Goal: Task Accomplishment & Management: Complete application form

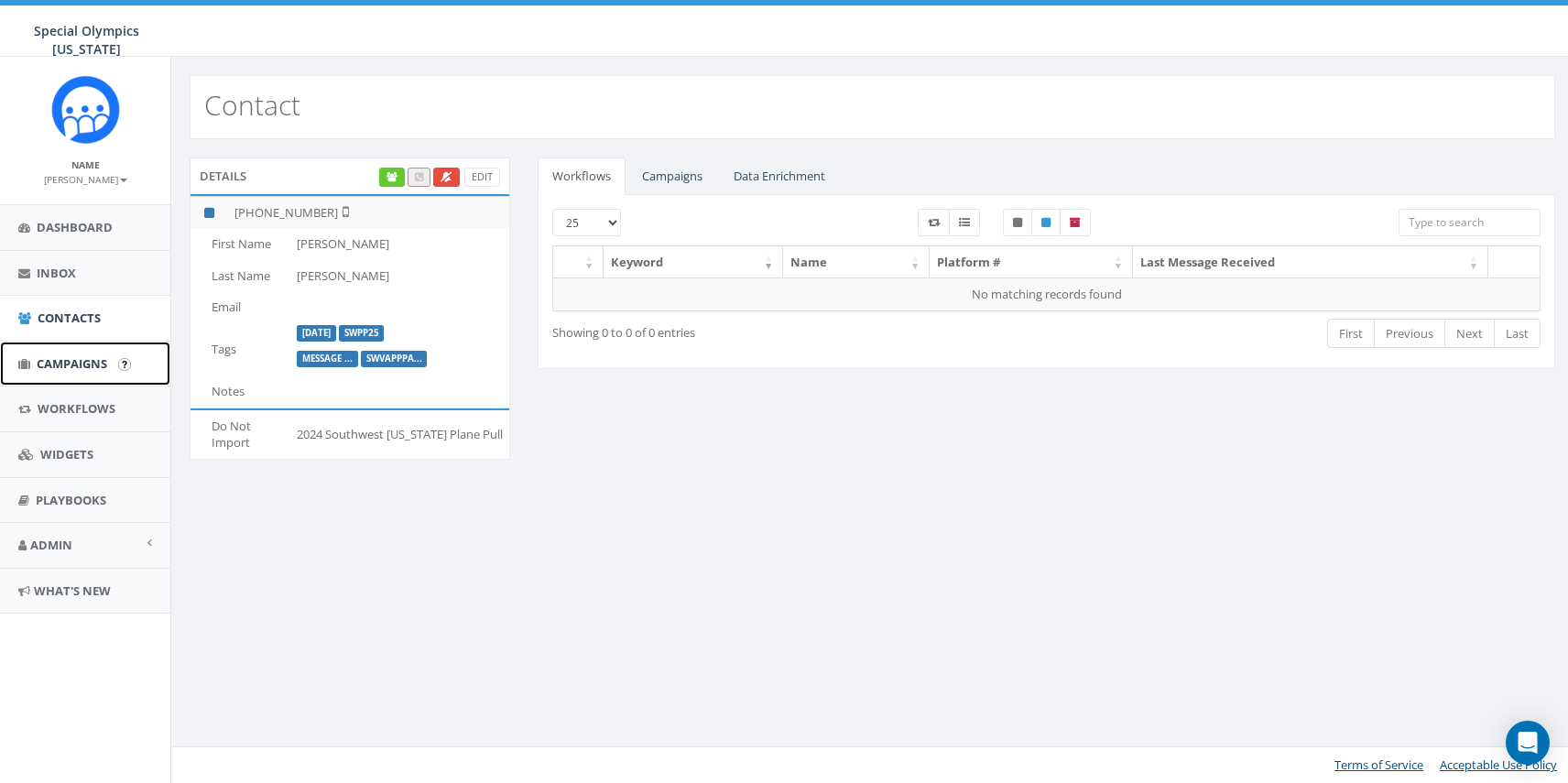
click at [107, 378] on link "Campaigns" at bounding box center [85, 364] width 170 height 45
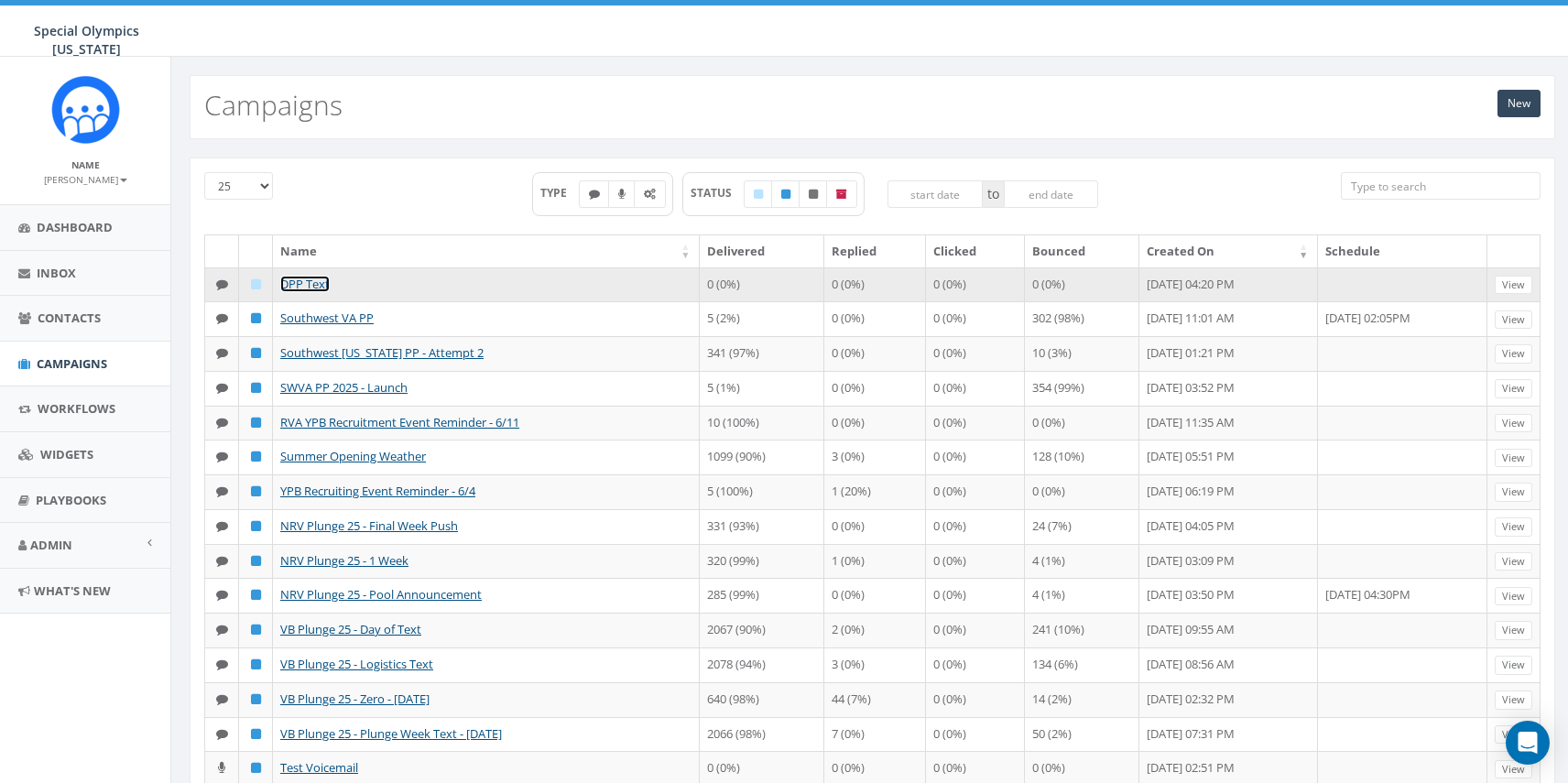
click at [324, 284] on link "DPP Text" at bounding box center [305, 284] width 49 height 16
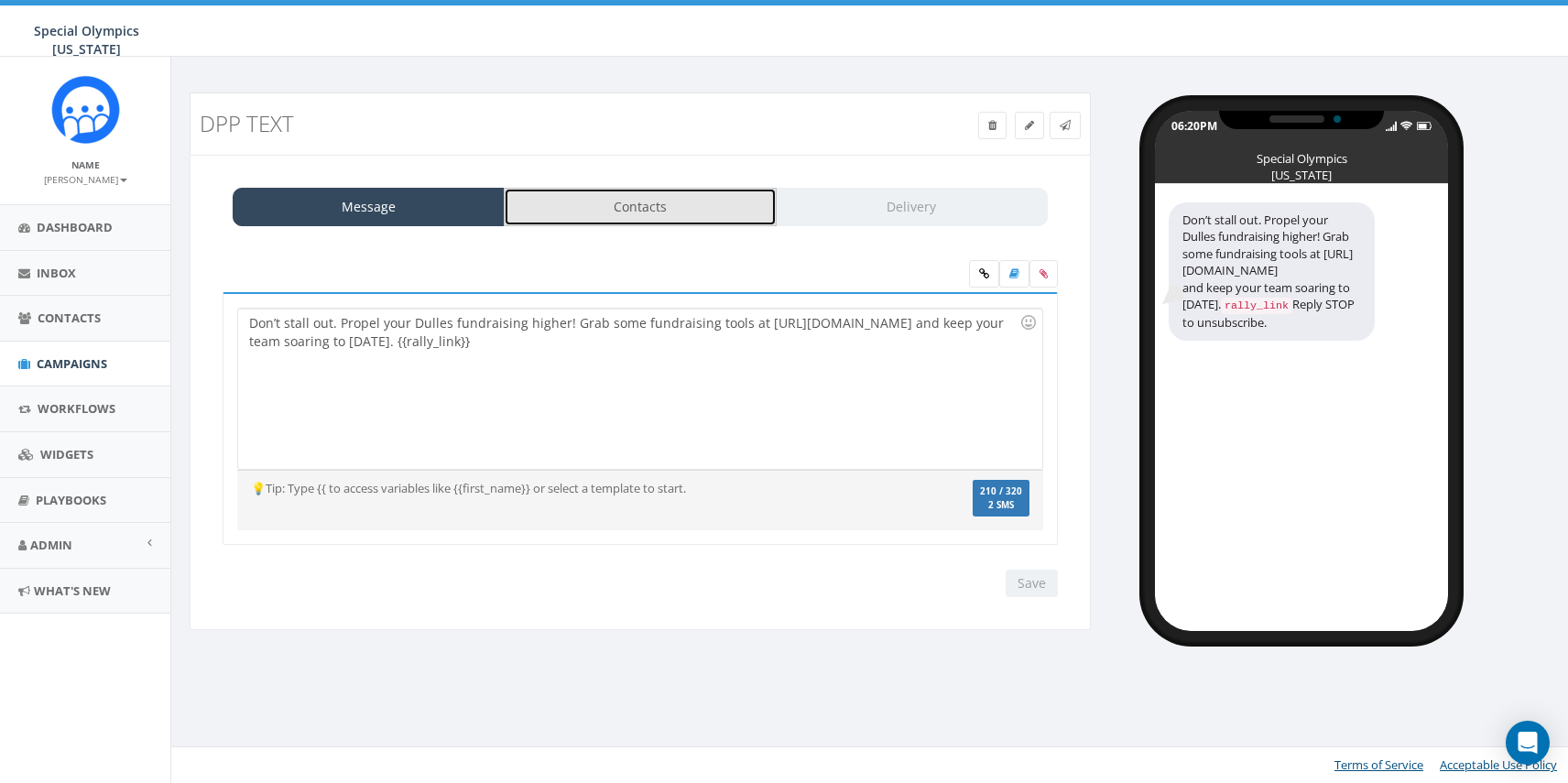
click at [701, 219] on link "Contacts" at bounding box center [639, 207] width 272 height 39
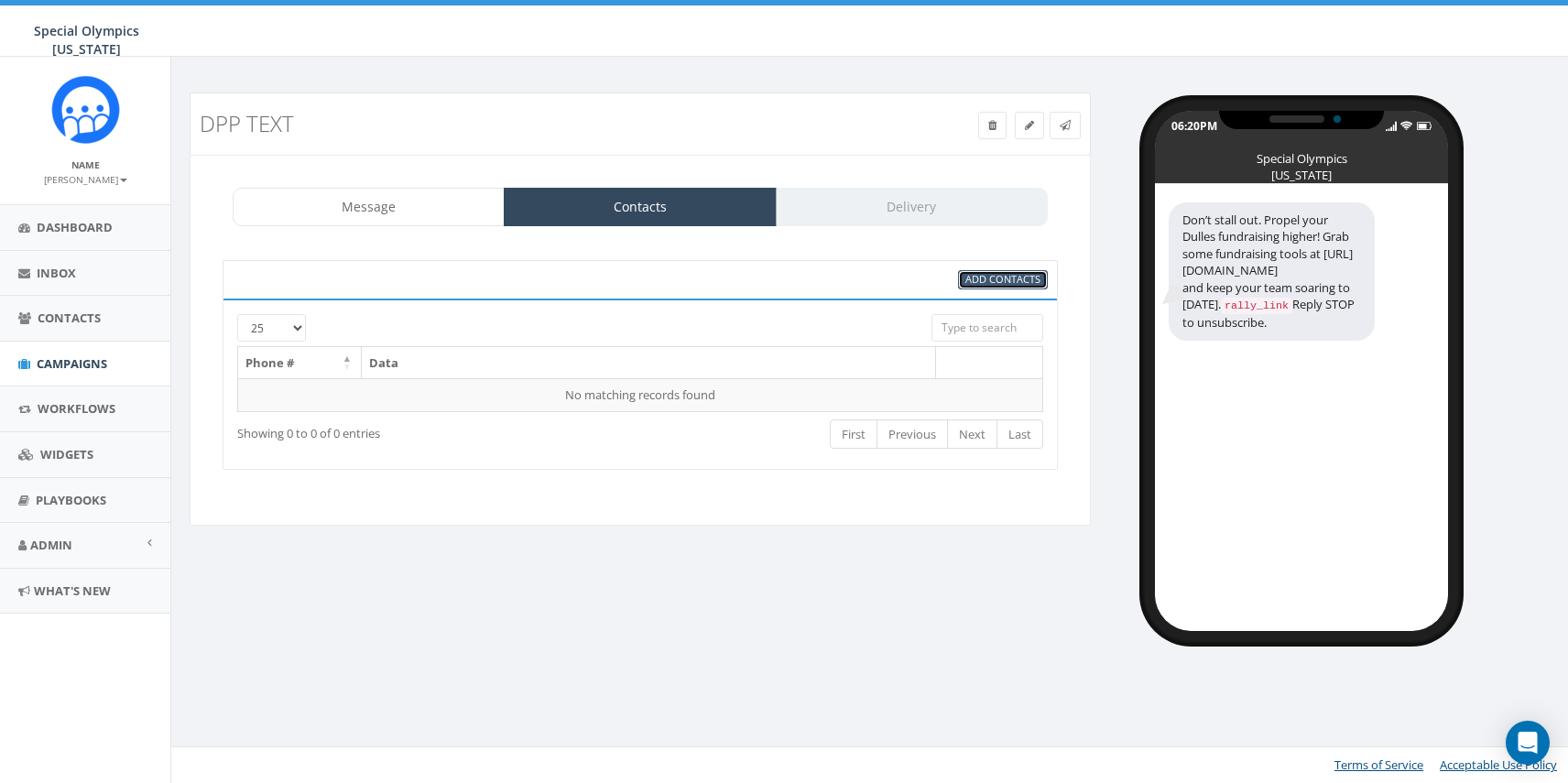
click at [1017, 275] on span "Add Contacts" at bounding box center [1003, 279] width 75 height 14
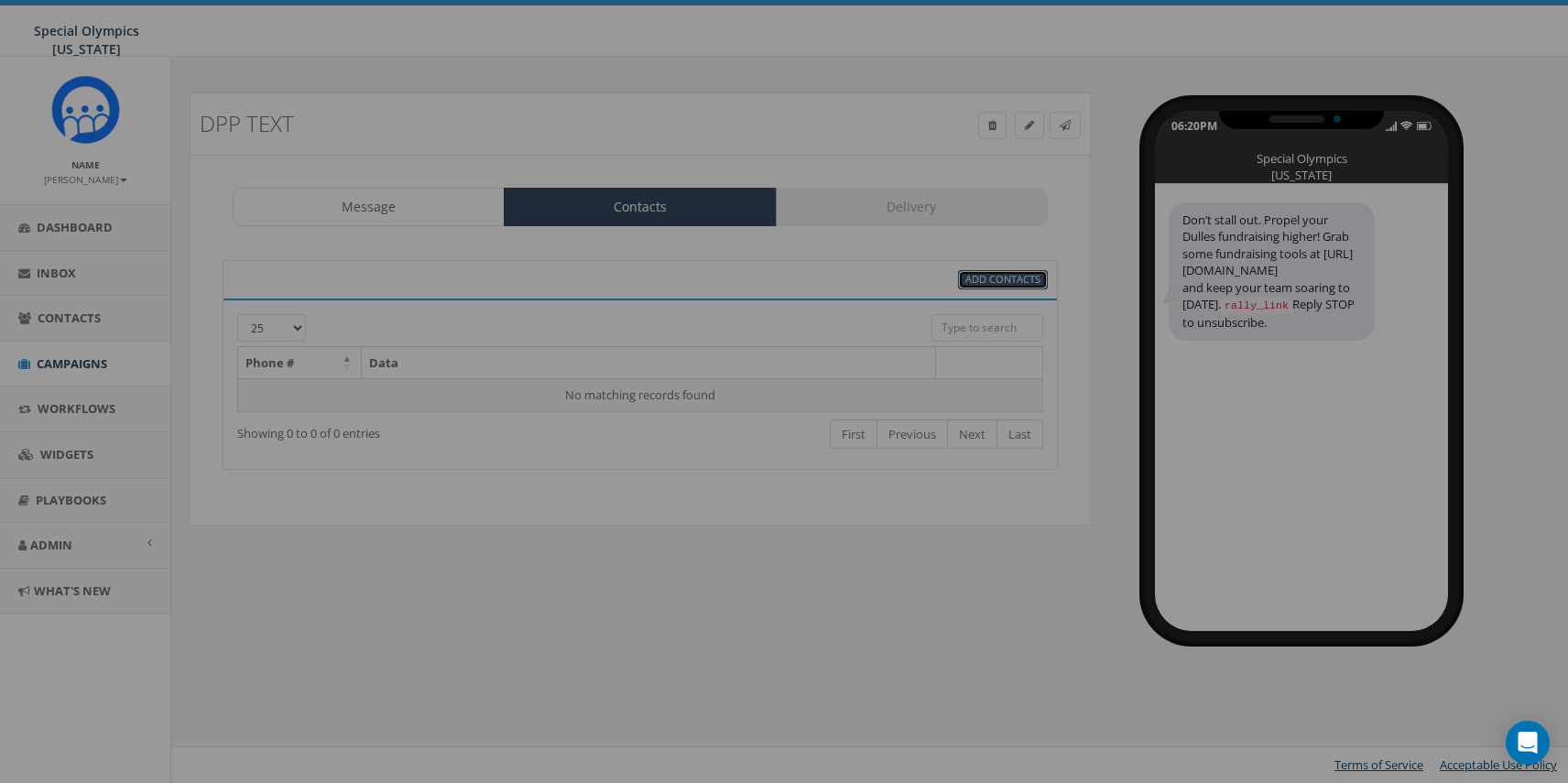
select select
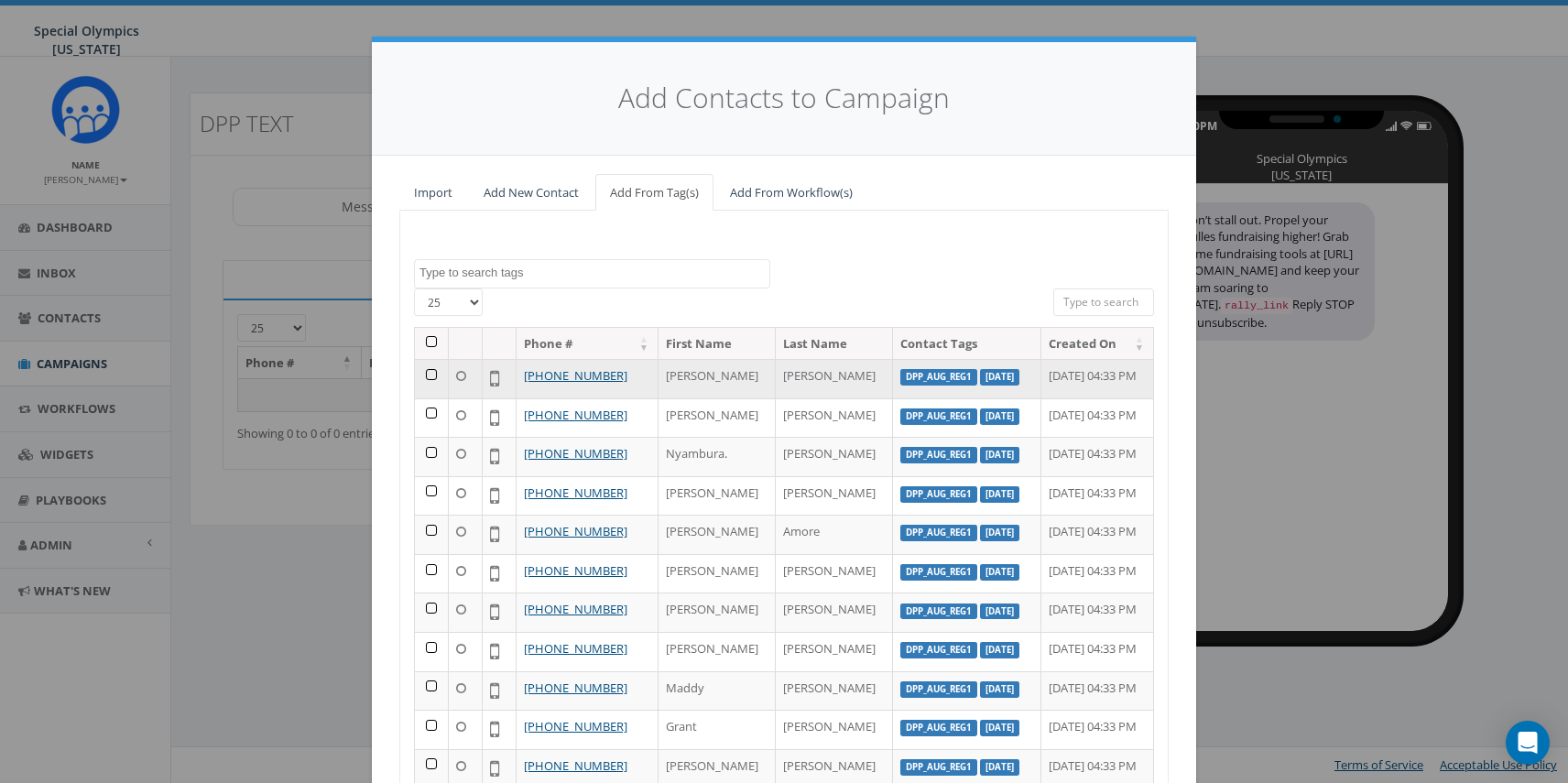
click at [901, 380] on label "DPP_Aug_Reg1" at bounding box center [939, 377] width 77 height 16
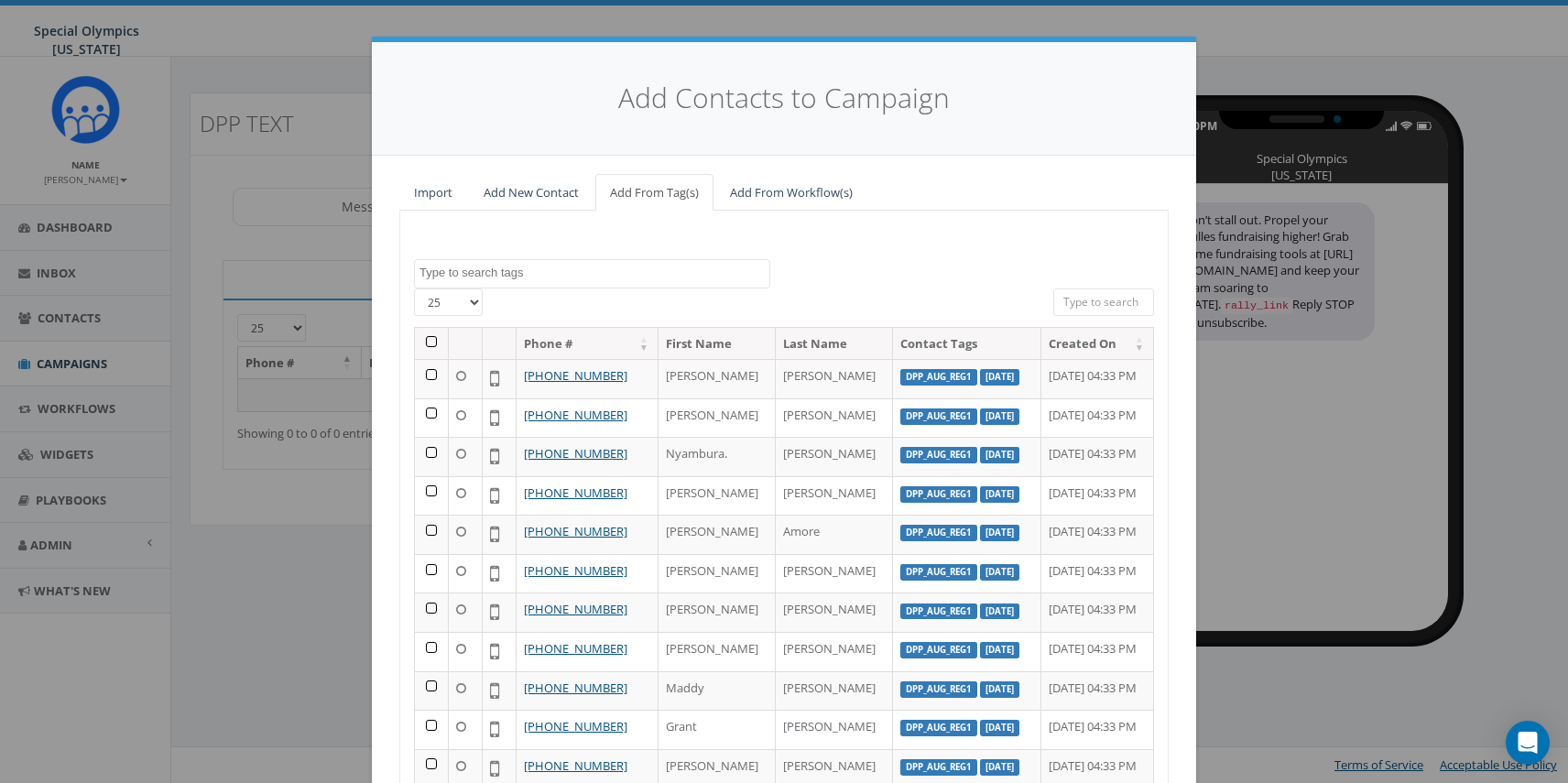
click at [561, 273] on textarea "Search" at bounding box center [595, 273] width 350 height 16
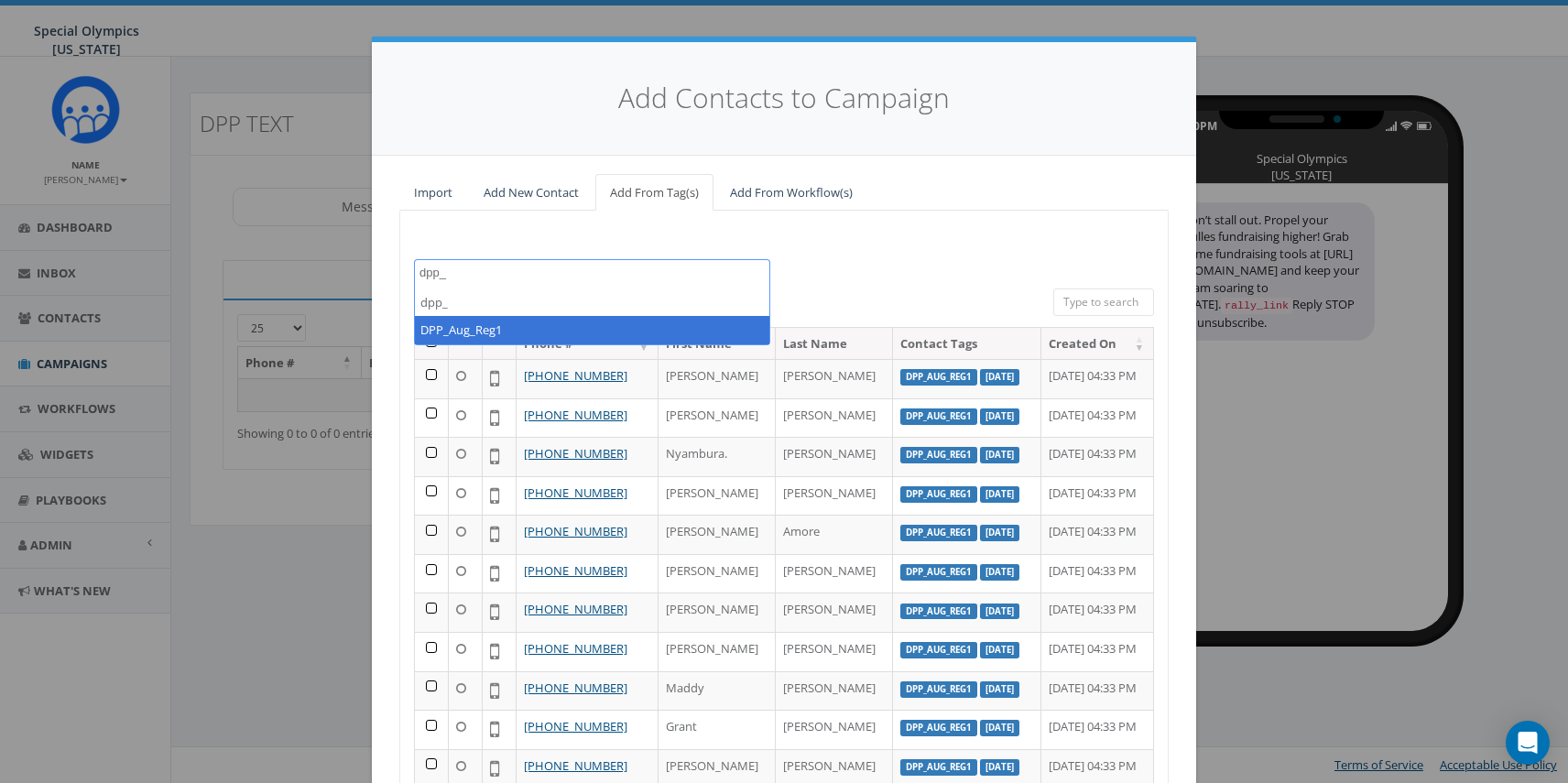
type textarea "dpp_"
select select "DPP_Aug_Reg1"
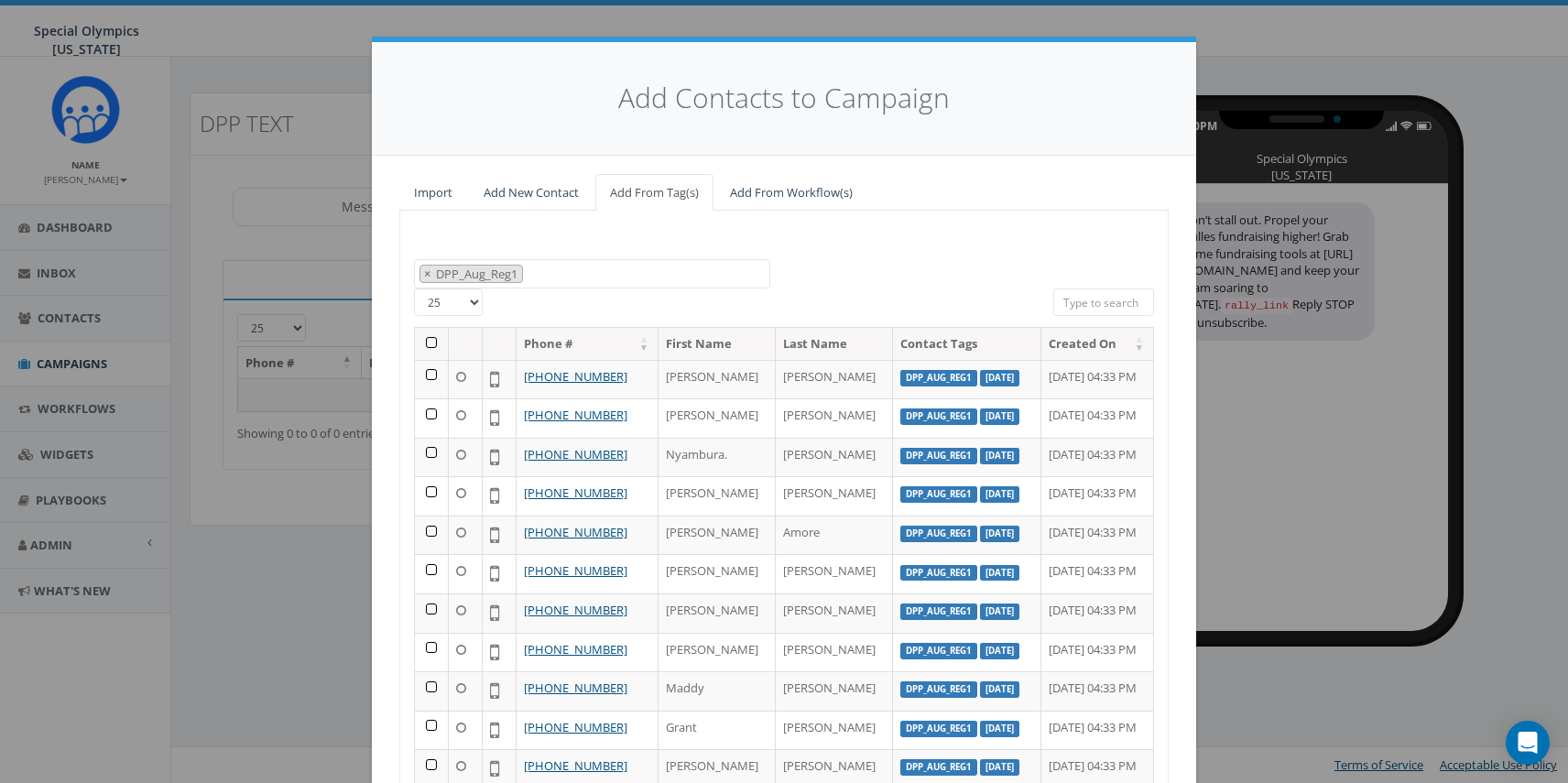
scroll to position [196, 0]
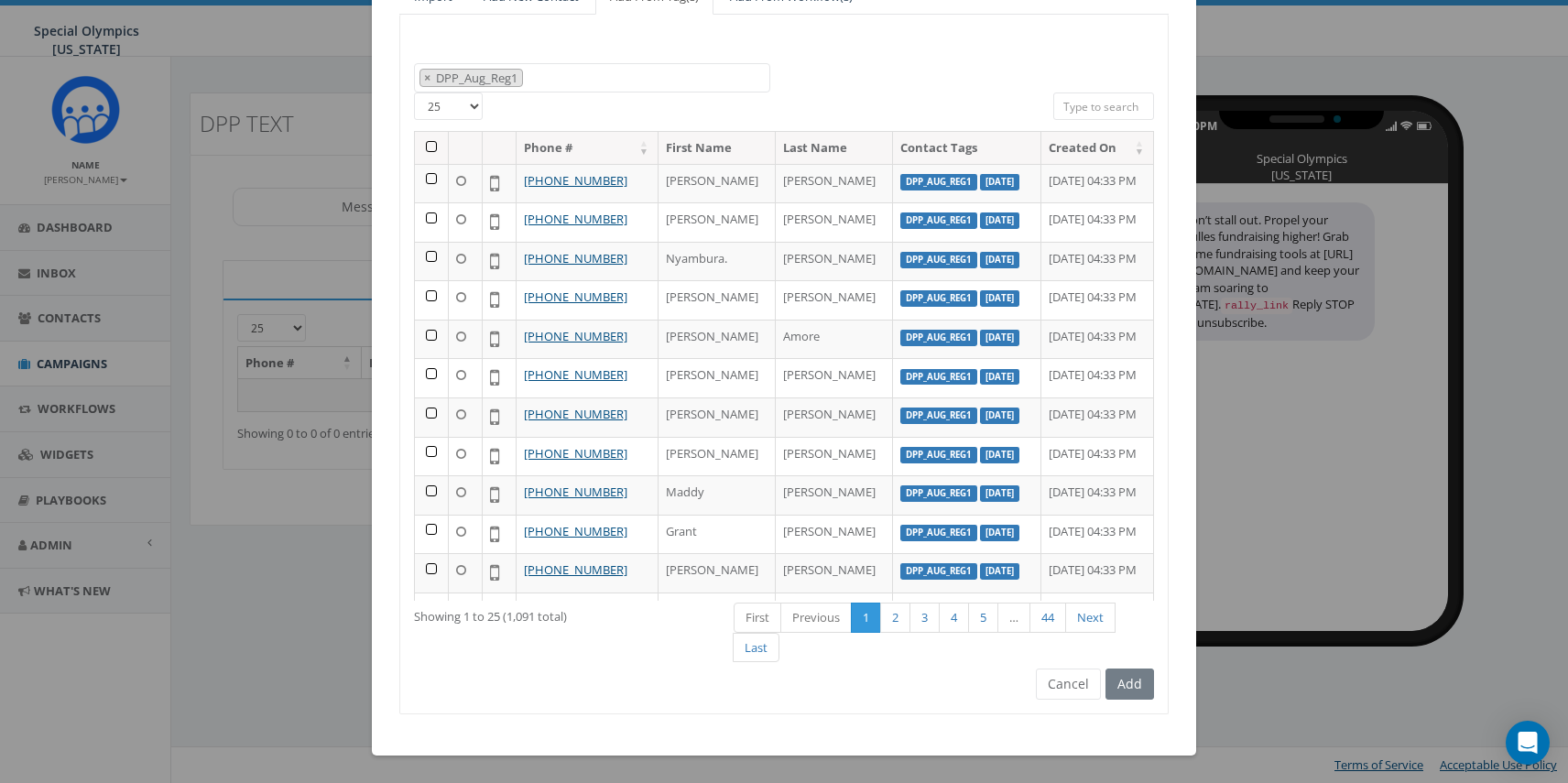
click at [1133, 694] on div "Add" at bounding box center [1127, 684] width 53 height 31
click at [429, 138] on th at bounding box center [431, 147] width 34 height 32
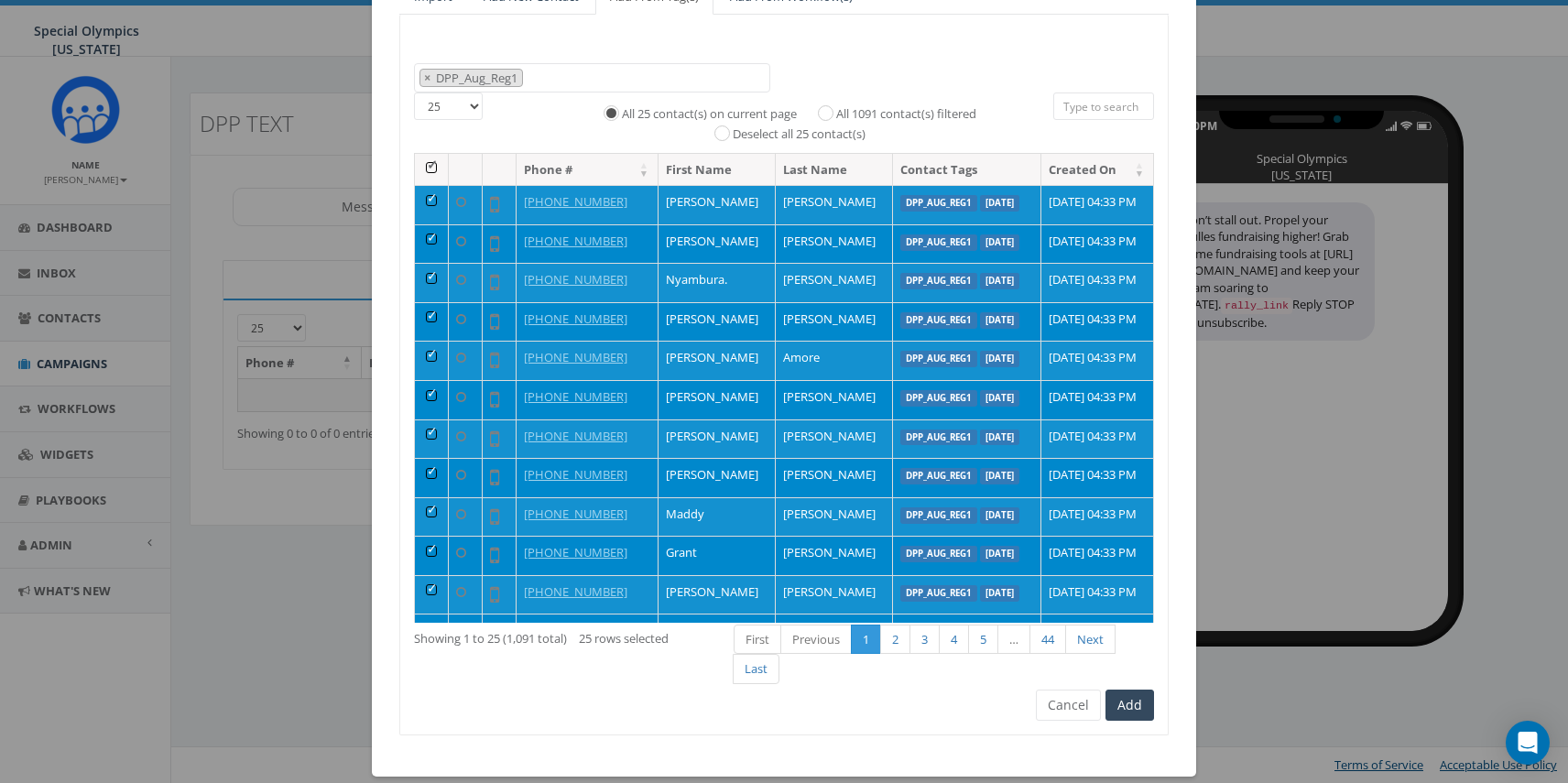
click at [847, 112] on label "All 1091 contact(s) filtered" at bounding box center [905, 114] width 140 height 18
click at [836, 112] on input "All 1091 contact(s) filtered" at bounding box center [830, 111] width 12 height 12
radio input "true"
click at [1142, 706] on button "Add" at bounding box center [1130, 706] width 48 height 31
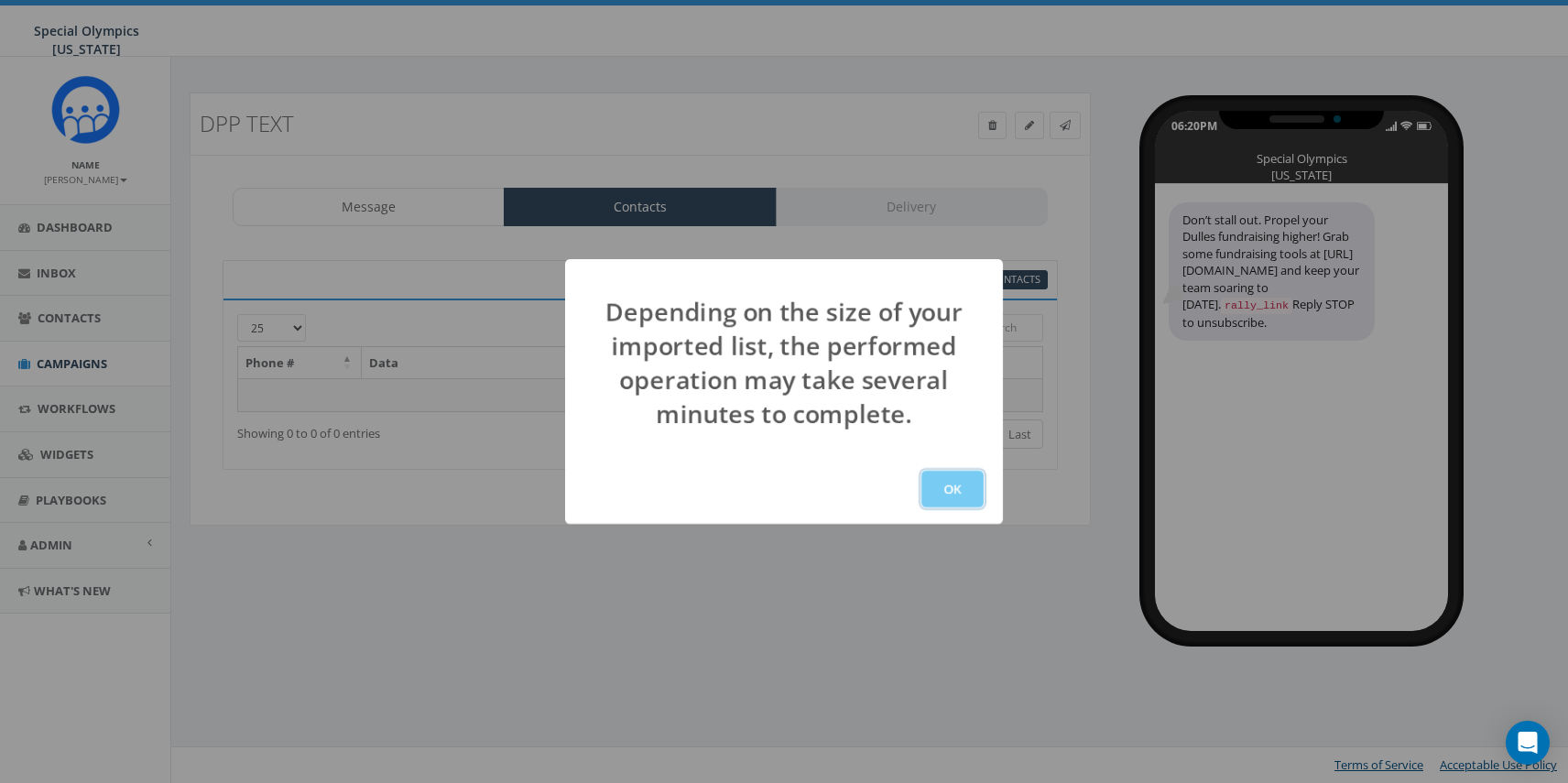
click at [937, 476] on button "OK" at bounding box center [952, 490] width 62 height 37
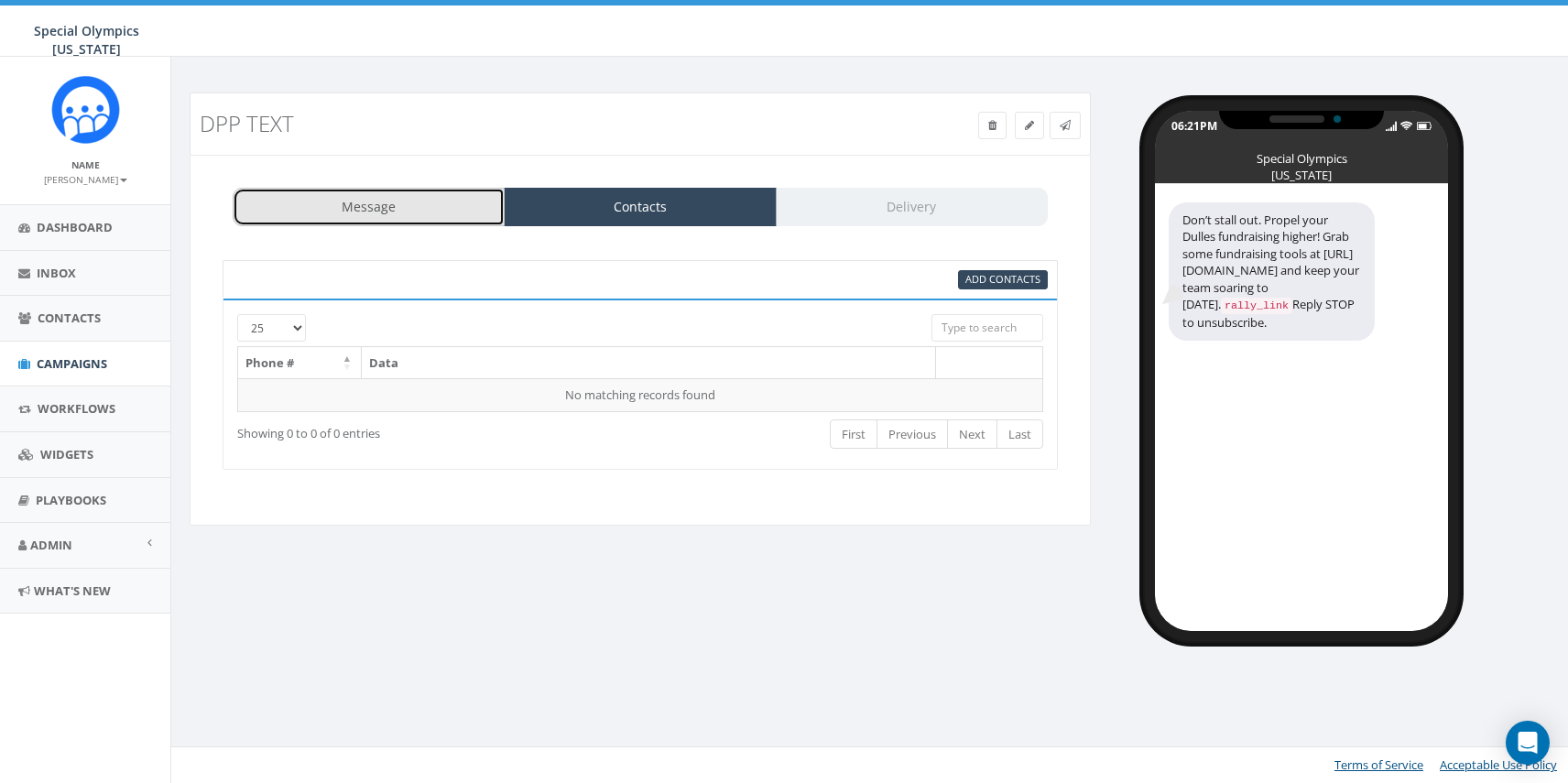
click at [430, 195] on link "Message" at bounding box center [368, 207] width 272 height 39
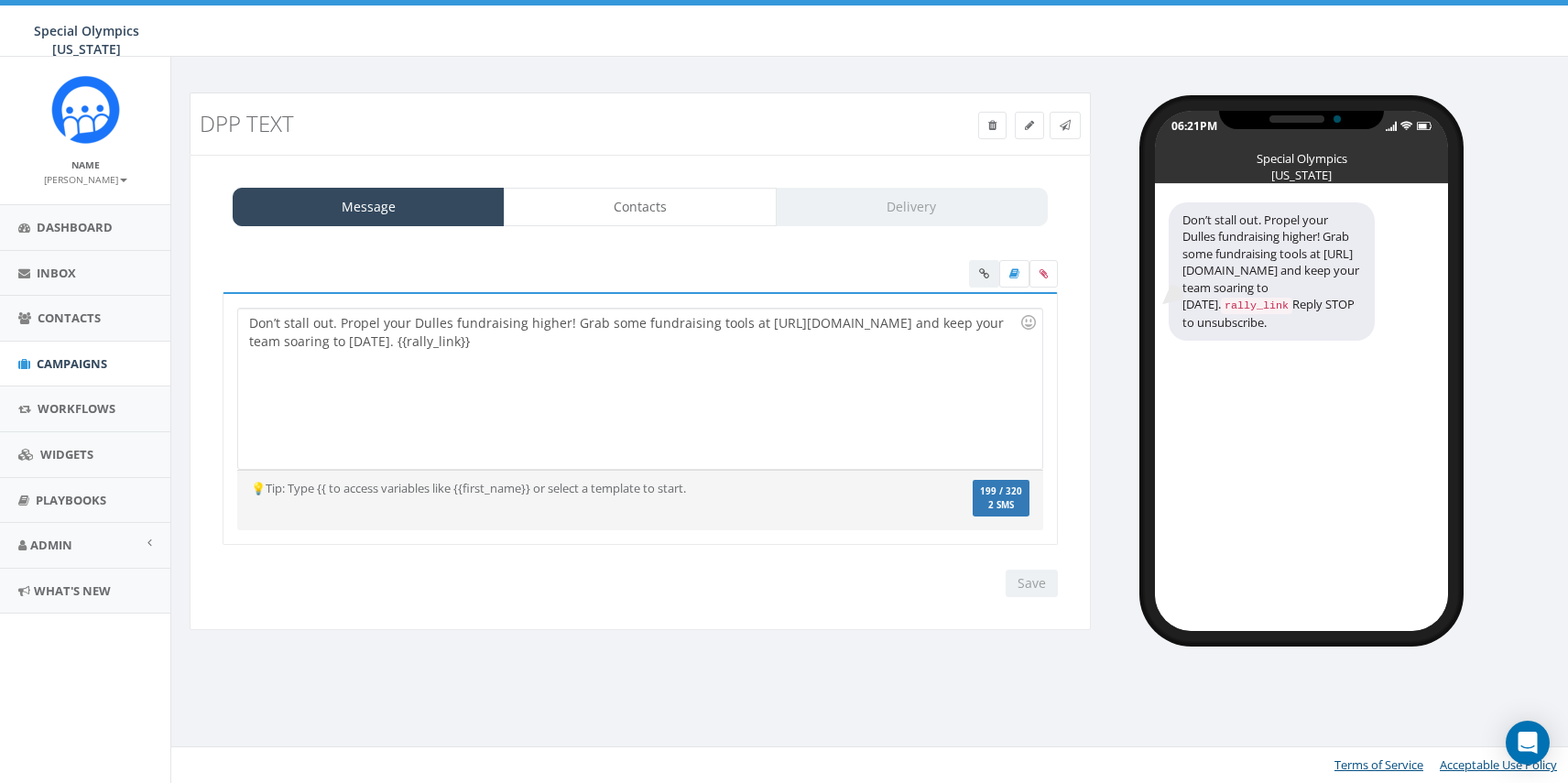
click at [556, 347] on div "Don’t stall out. Propel your Dulles fundraising higher! Grab some fundraising t…" at bounding box center [639, 389] width 803 height 161
click at [1015, 580] on input "Save" at bounding box center [1032, 584] width 52 height 27
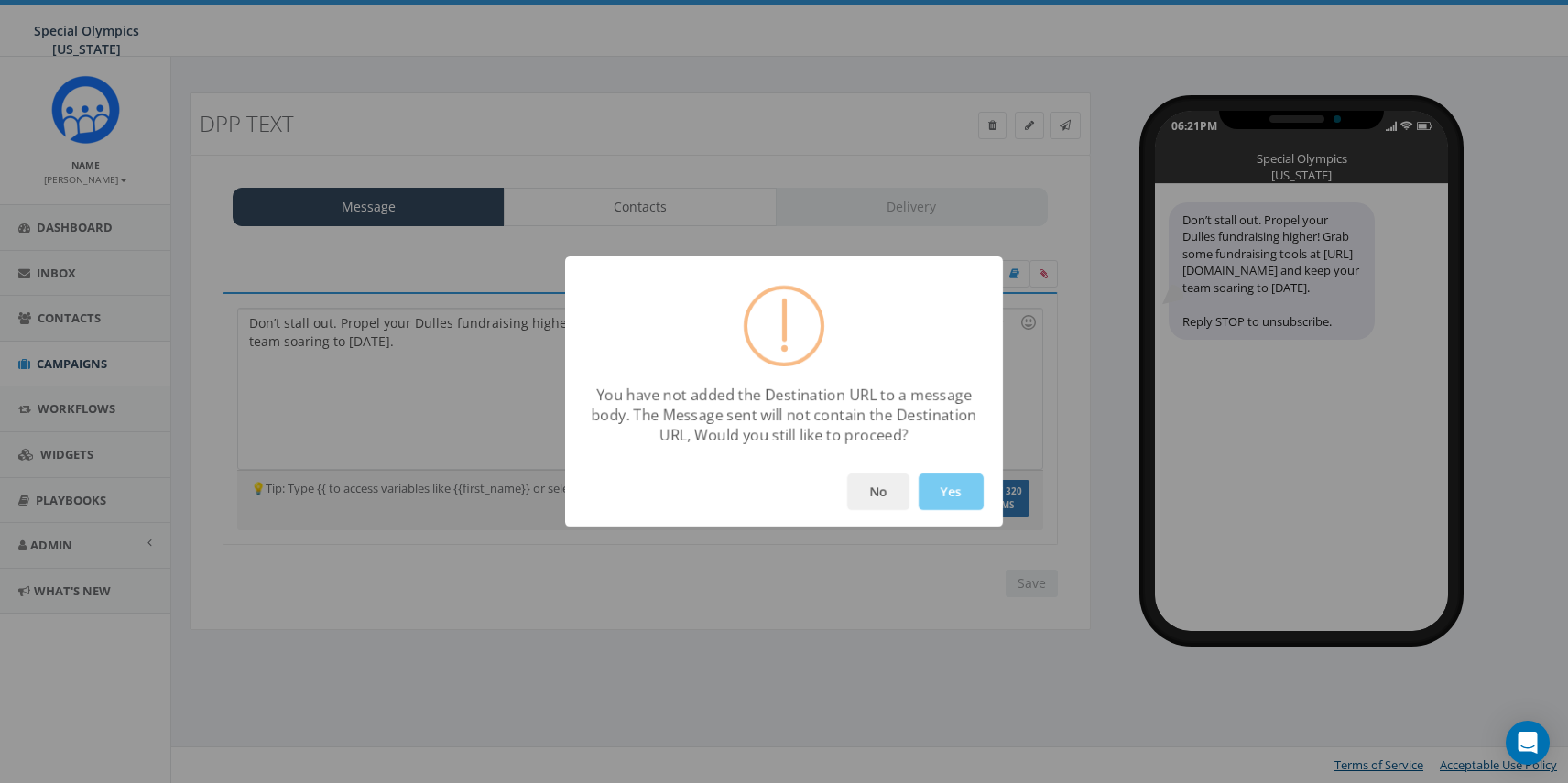
click at [940, 491] on button "Yes" at bounding box center [951, 492] width 65 height 37
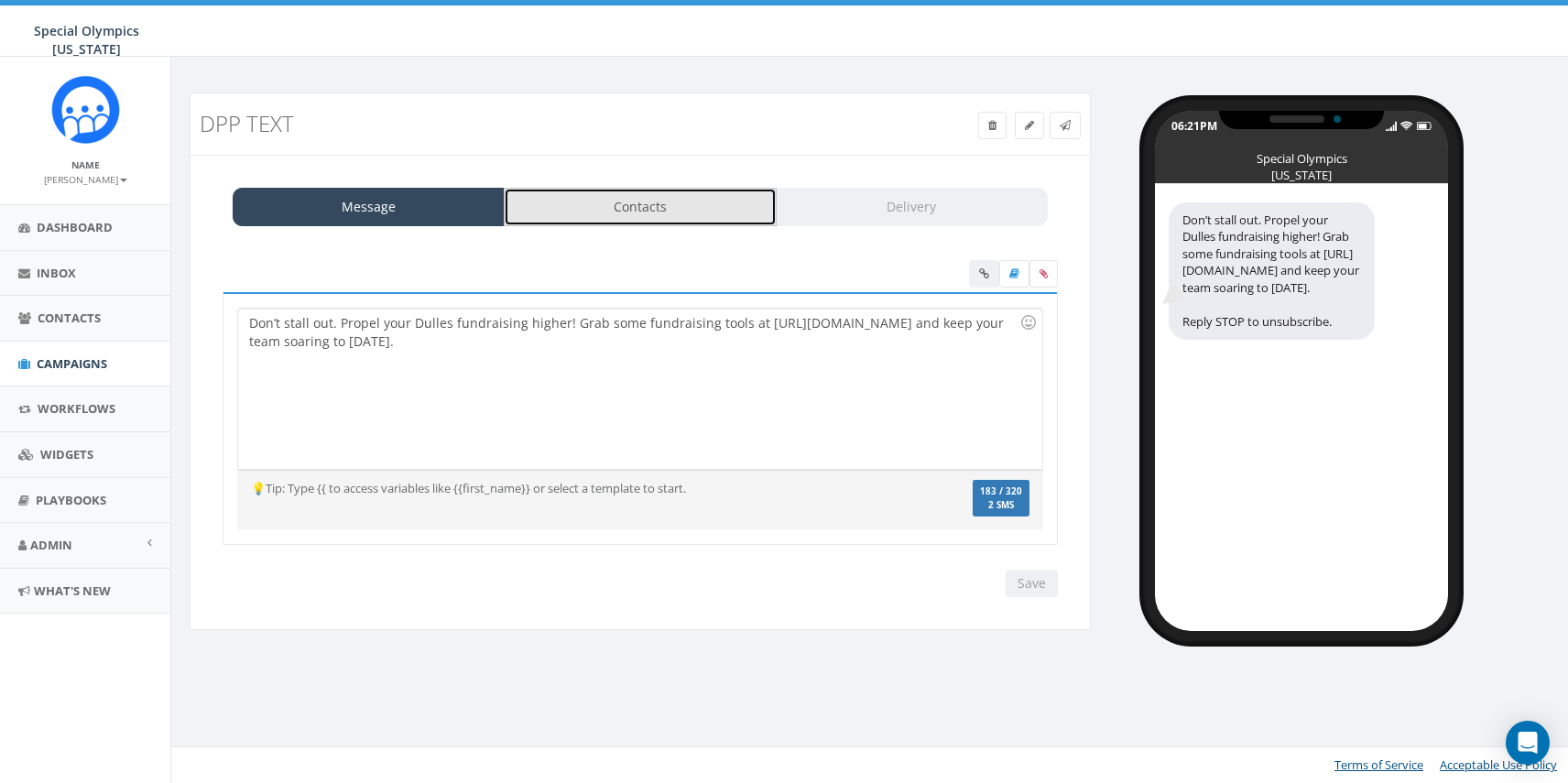
click at [660, 215] on link "Contacts" at bounding box center [639, 207] width 272 height 39
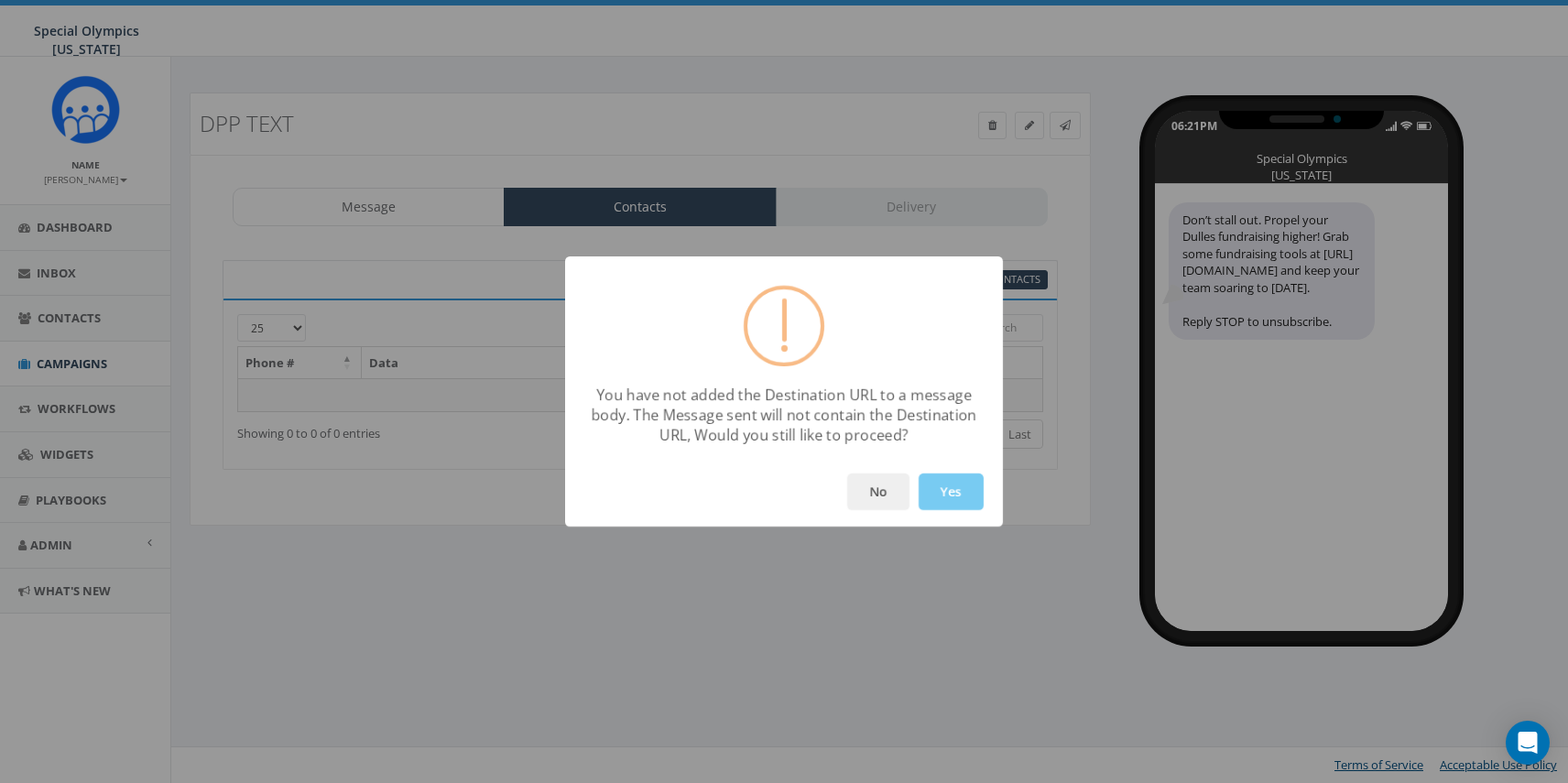
click at [943, 498] on button "Yes" at bounding box center [951, 492] width 65 height 37
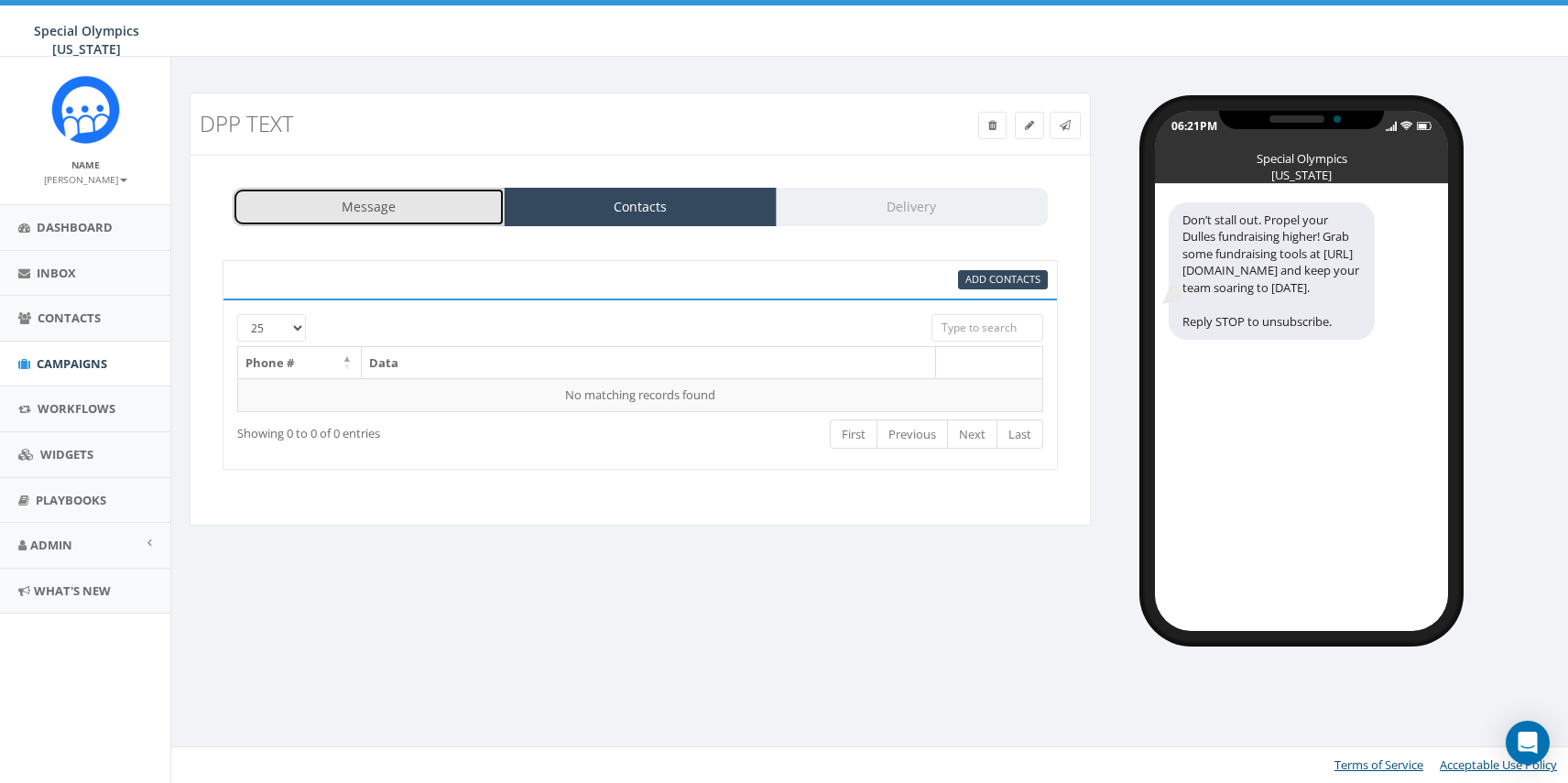
click at [451, 219] on link "Message" at bounding box center [368, 207] width 272 height 39
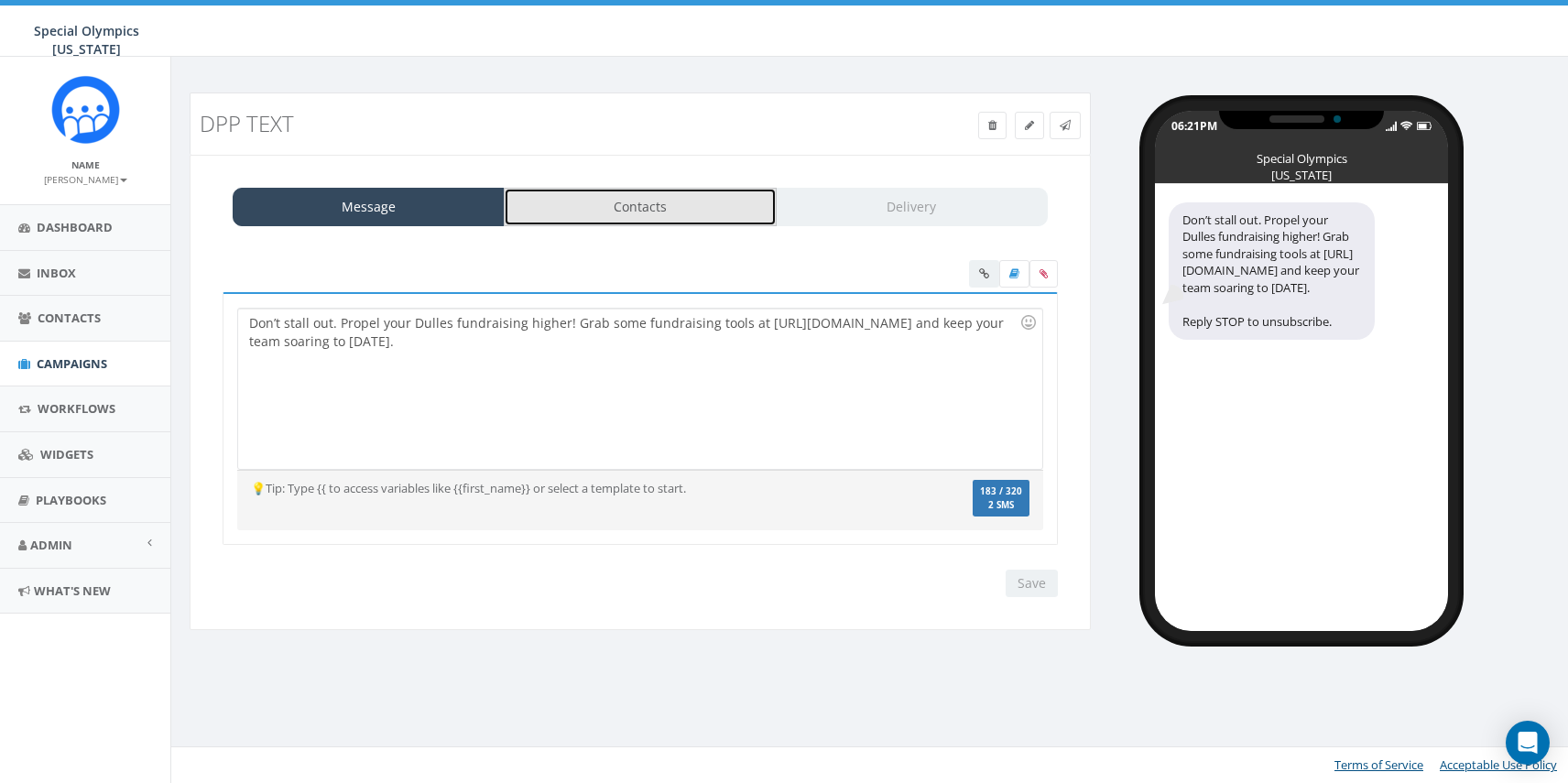
click at [614, 204] on link "Contacts" at bounding box center [639, 207] width 272 height 39
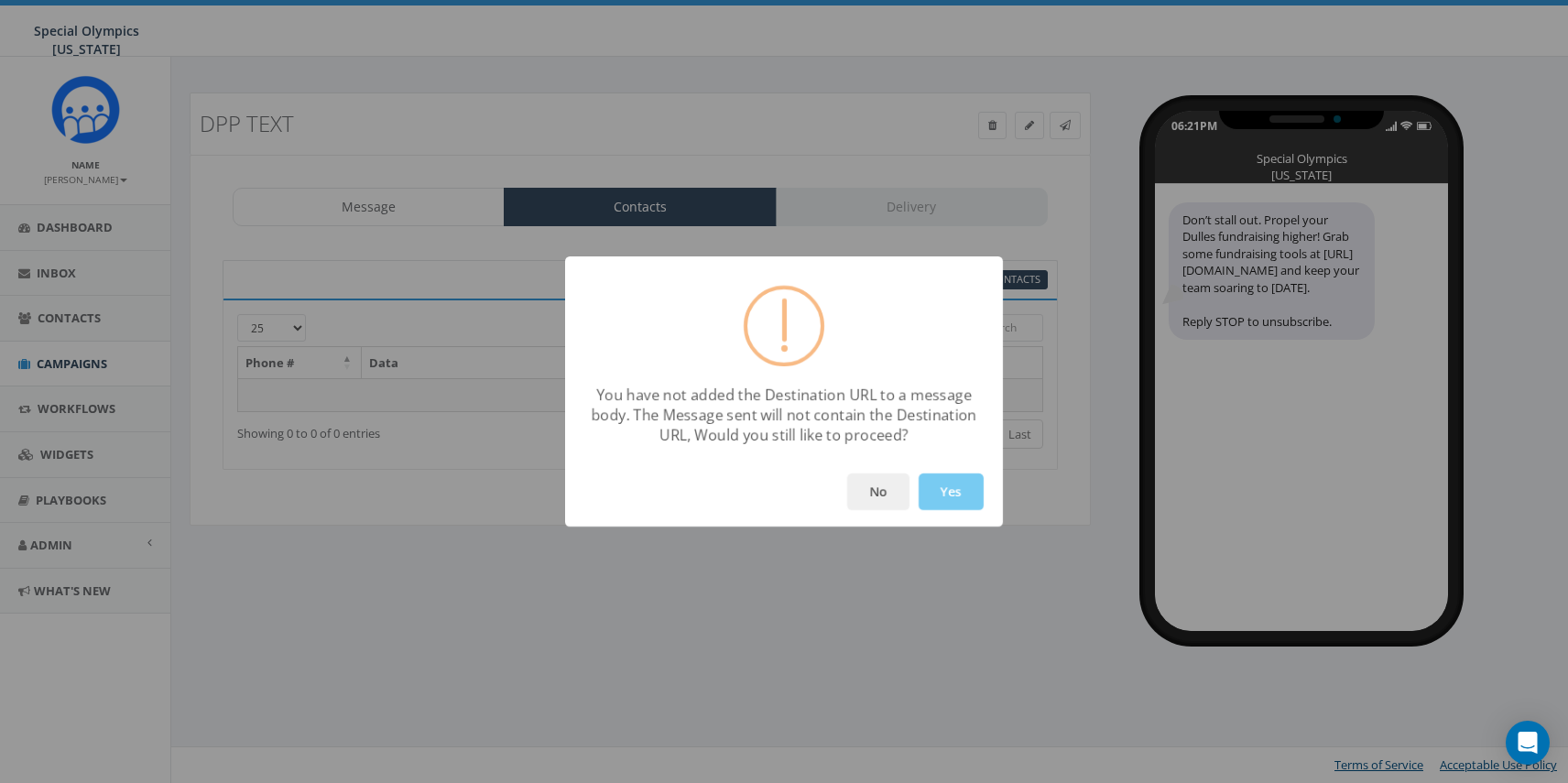
click at [955, 504] on button "Yes" at bounding box center [951, 492] width 65 height 37
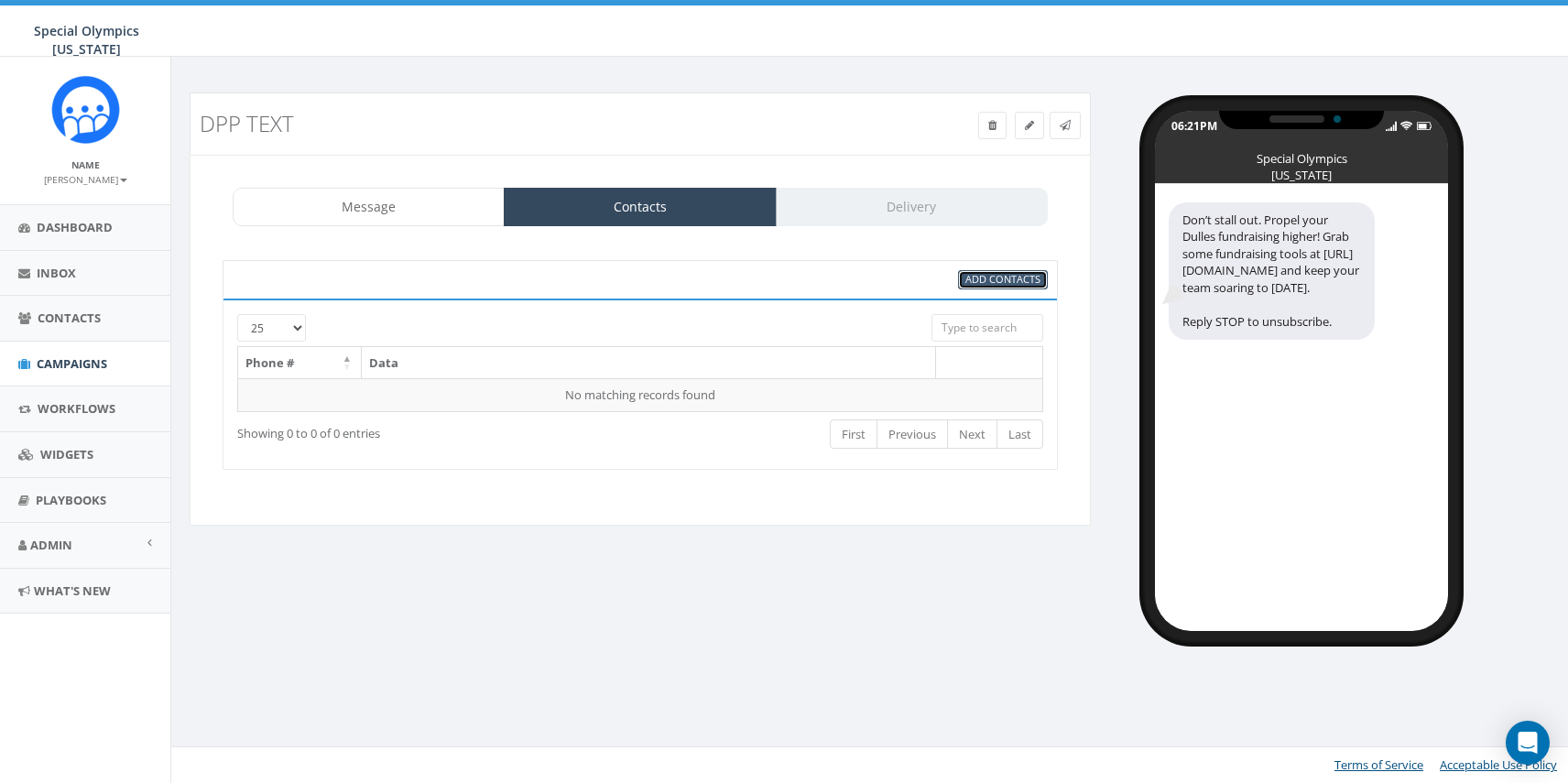
click at [982, 277] on span "Add Contacts" at bounding box center [1003, 279] width 75 height 14
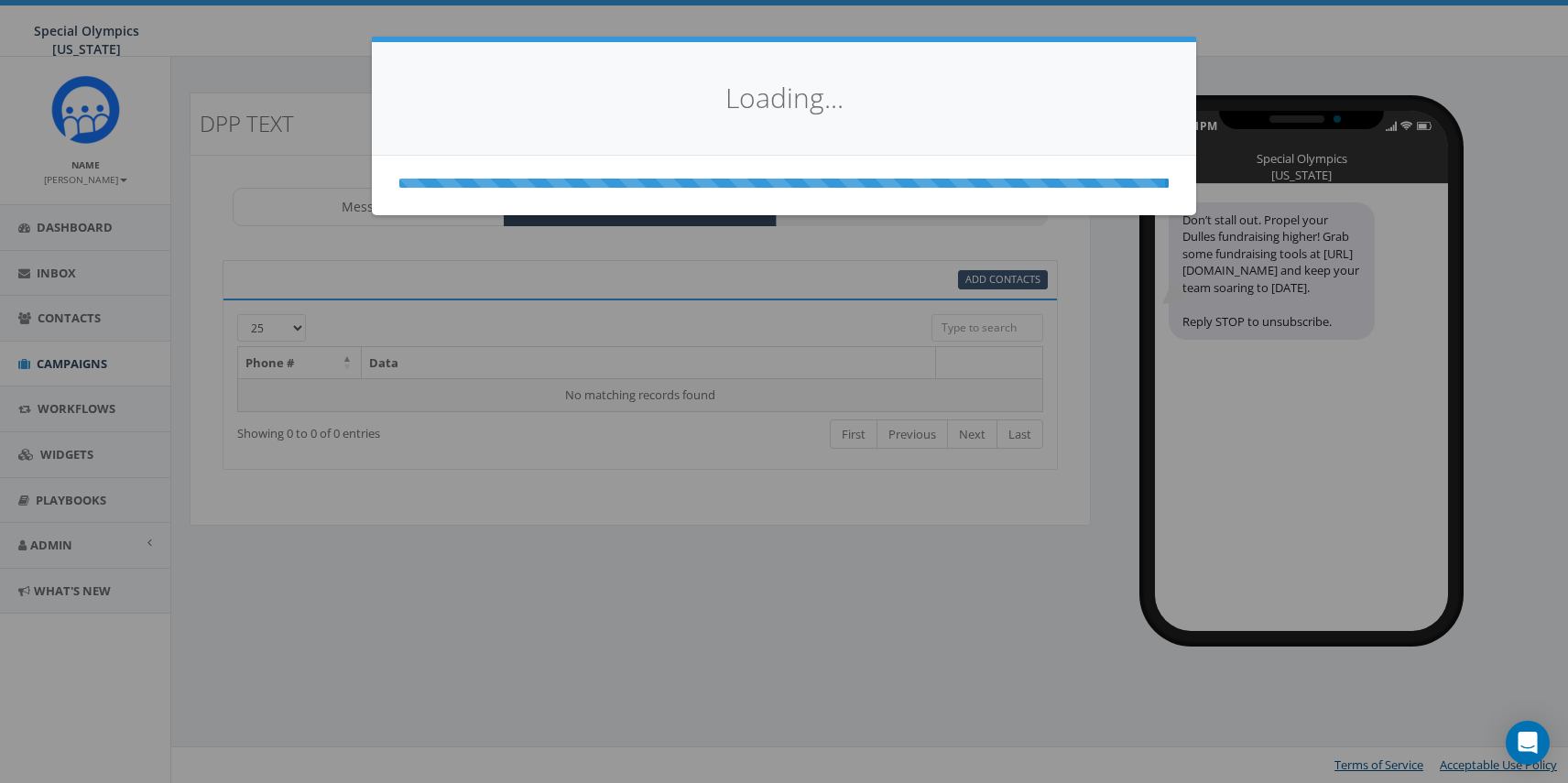
select select
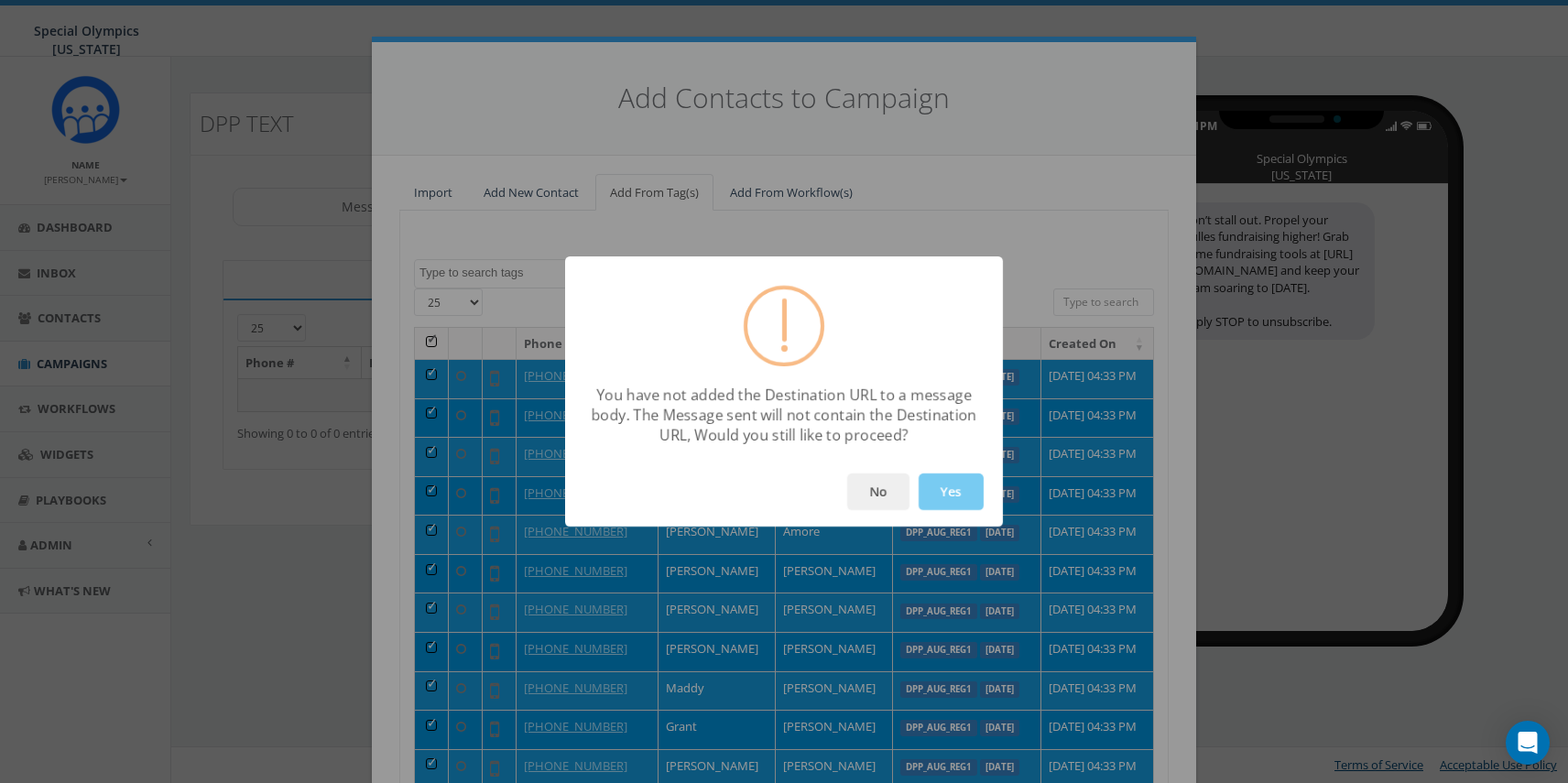
click at [934, 492] on button "Yes" at bounding box center [951, 492] width 65 height 37
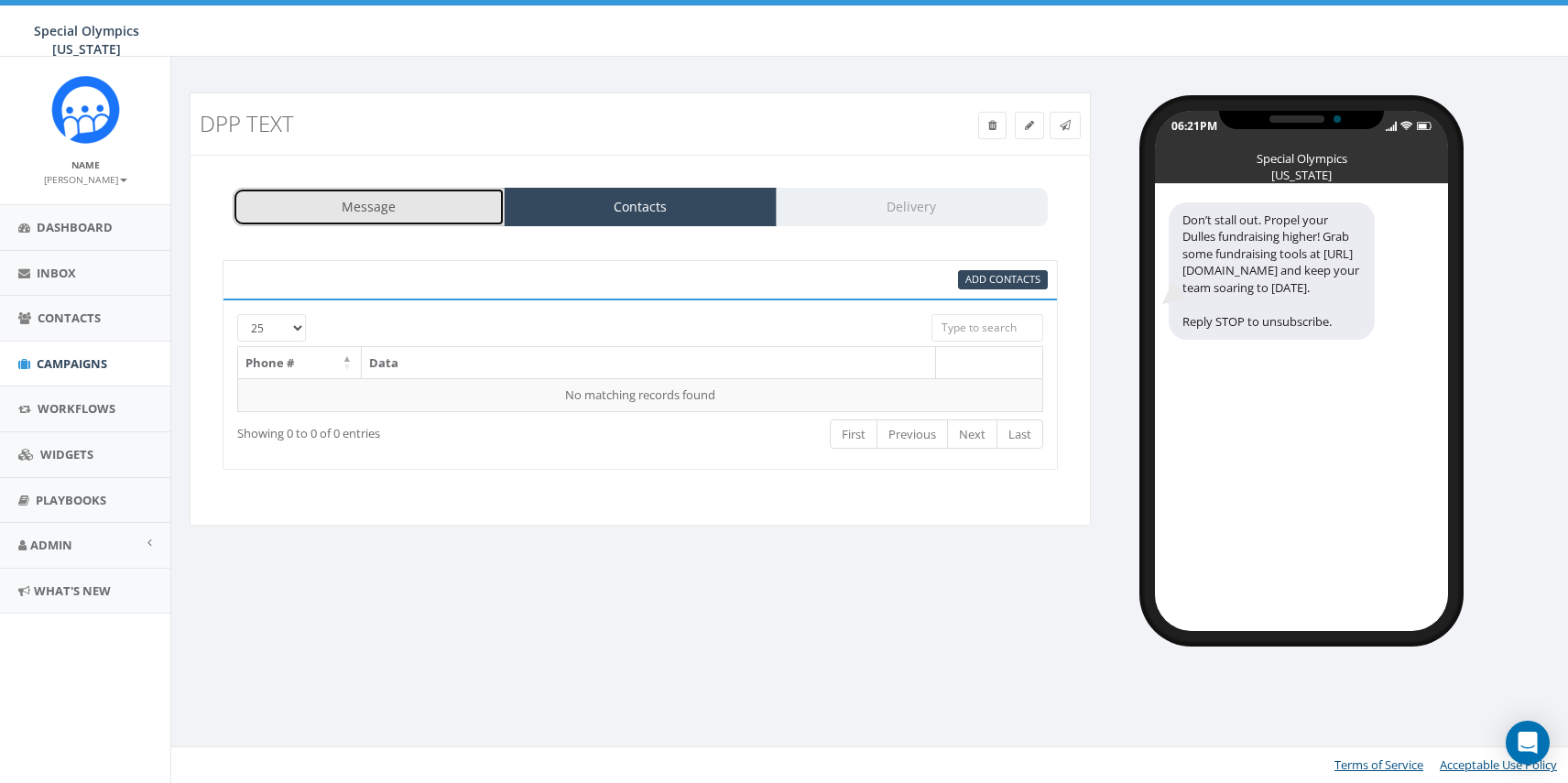
click at [436, 209] on link "Message" at bounding box center [368, 207] width 272 height 39
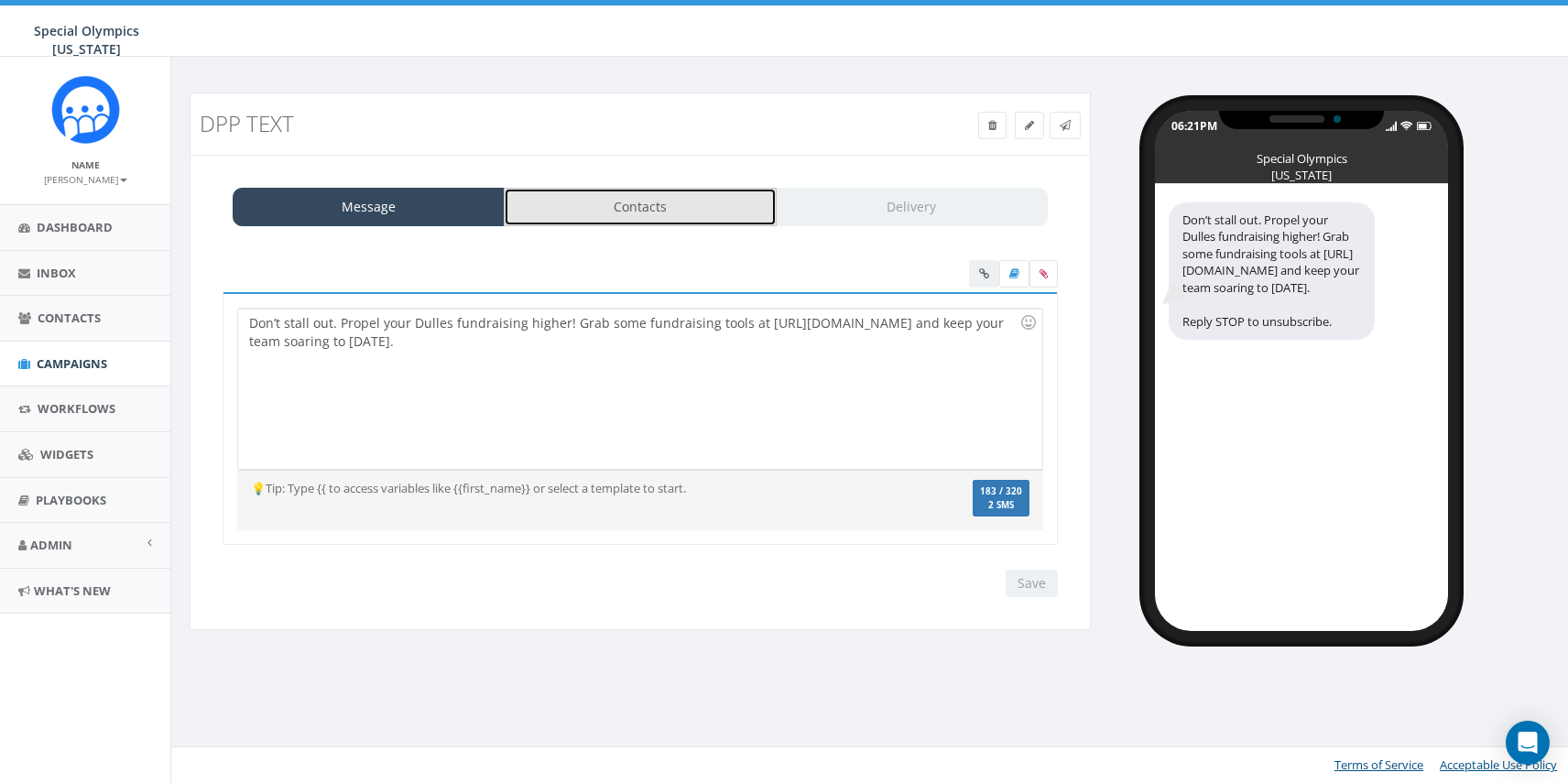
click at [639, 197] on link "Contacts" at bounding box center [639, 207] width 272 height 39
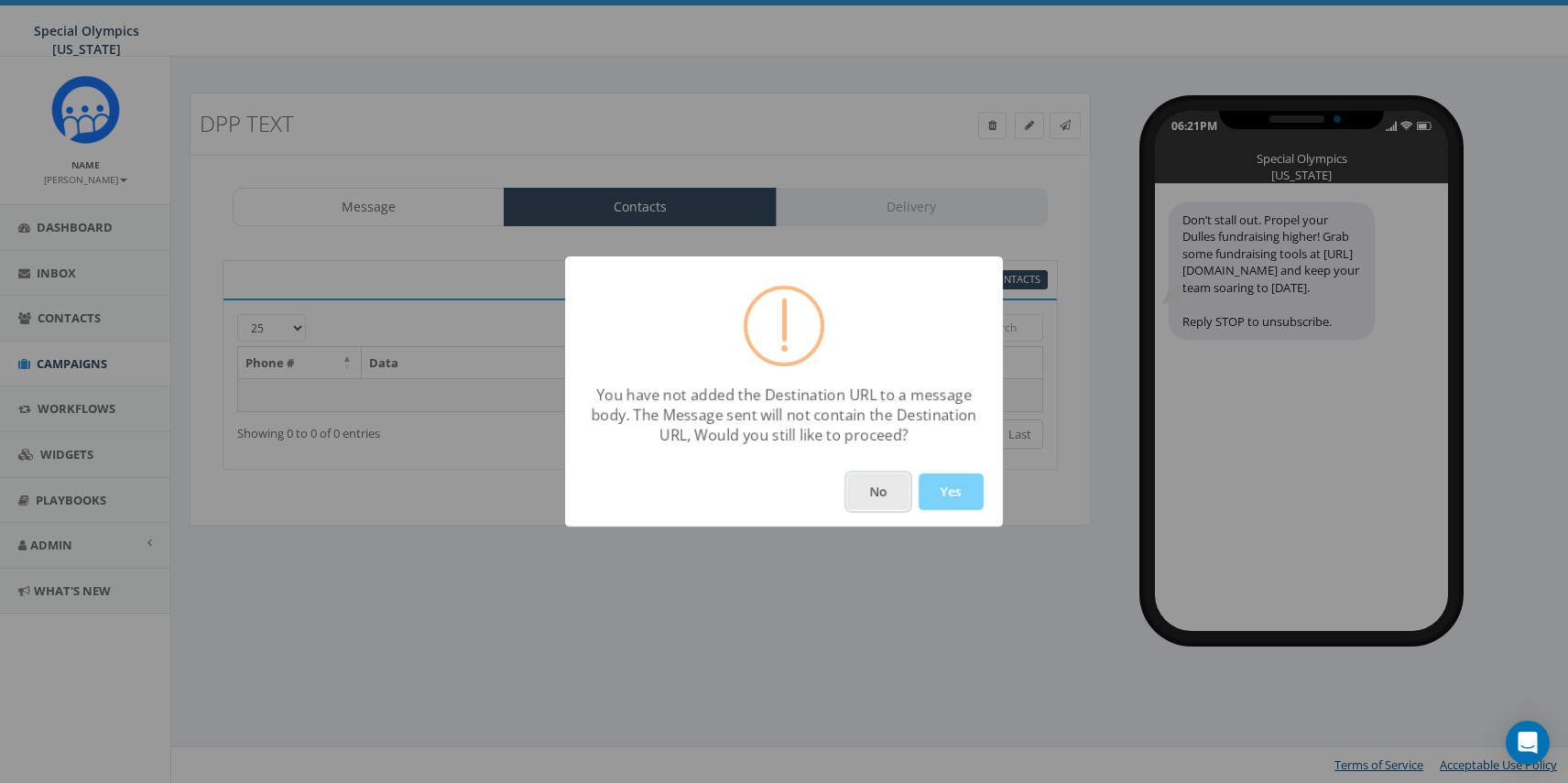
click at [893, 507] on button "No" at bounding box center [878, 492] width 62 height 37
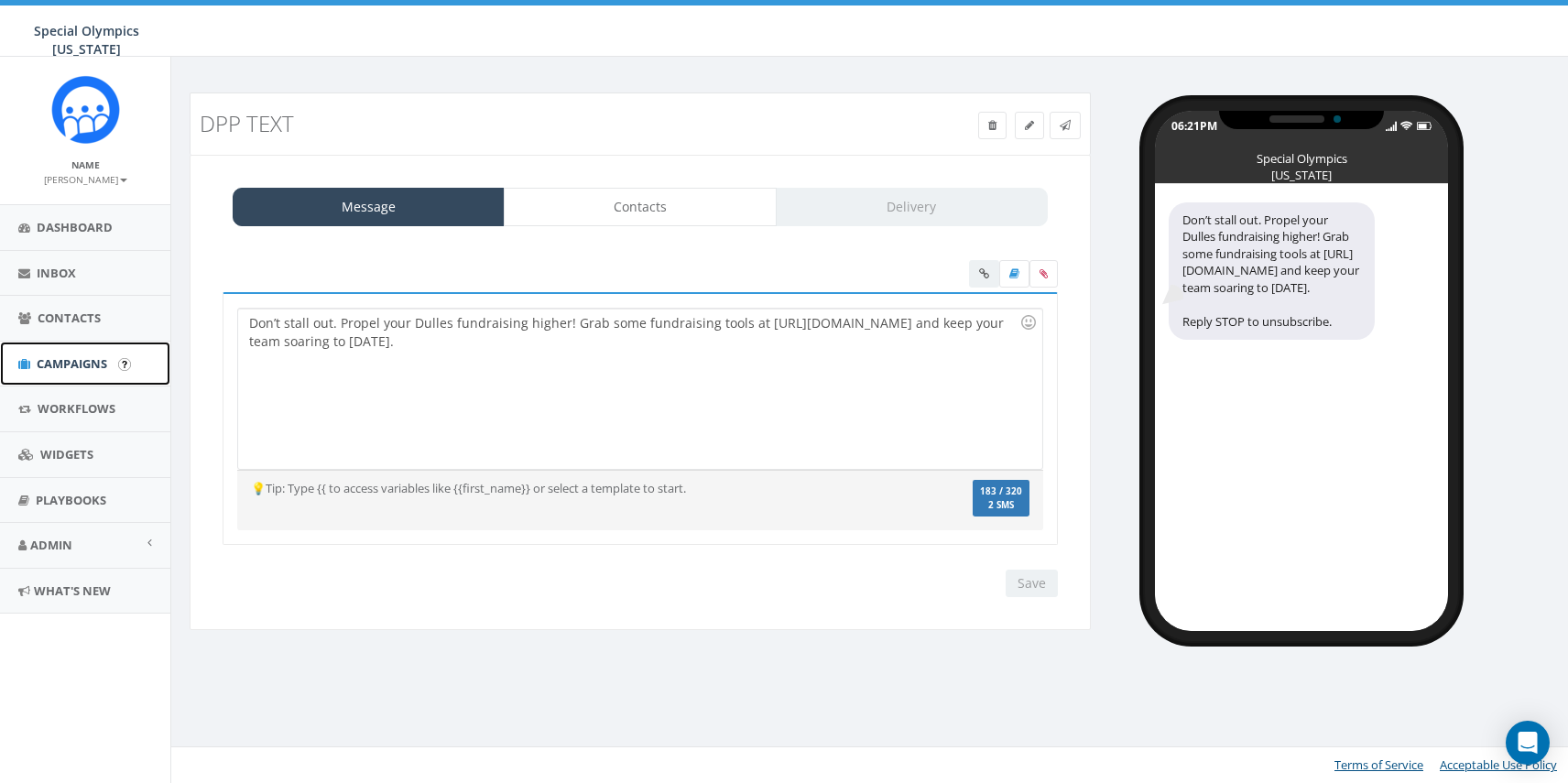
click at [85, 355] on span "Campaigns" at bounding box center [72, 363] width 71 height 16
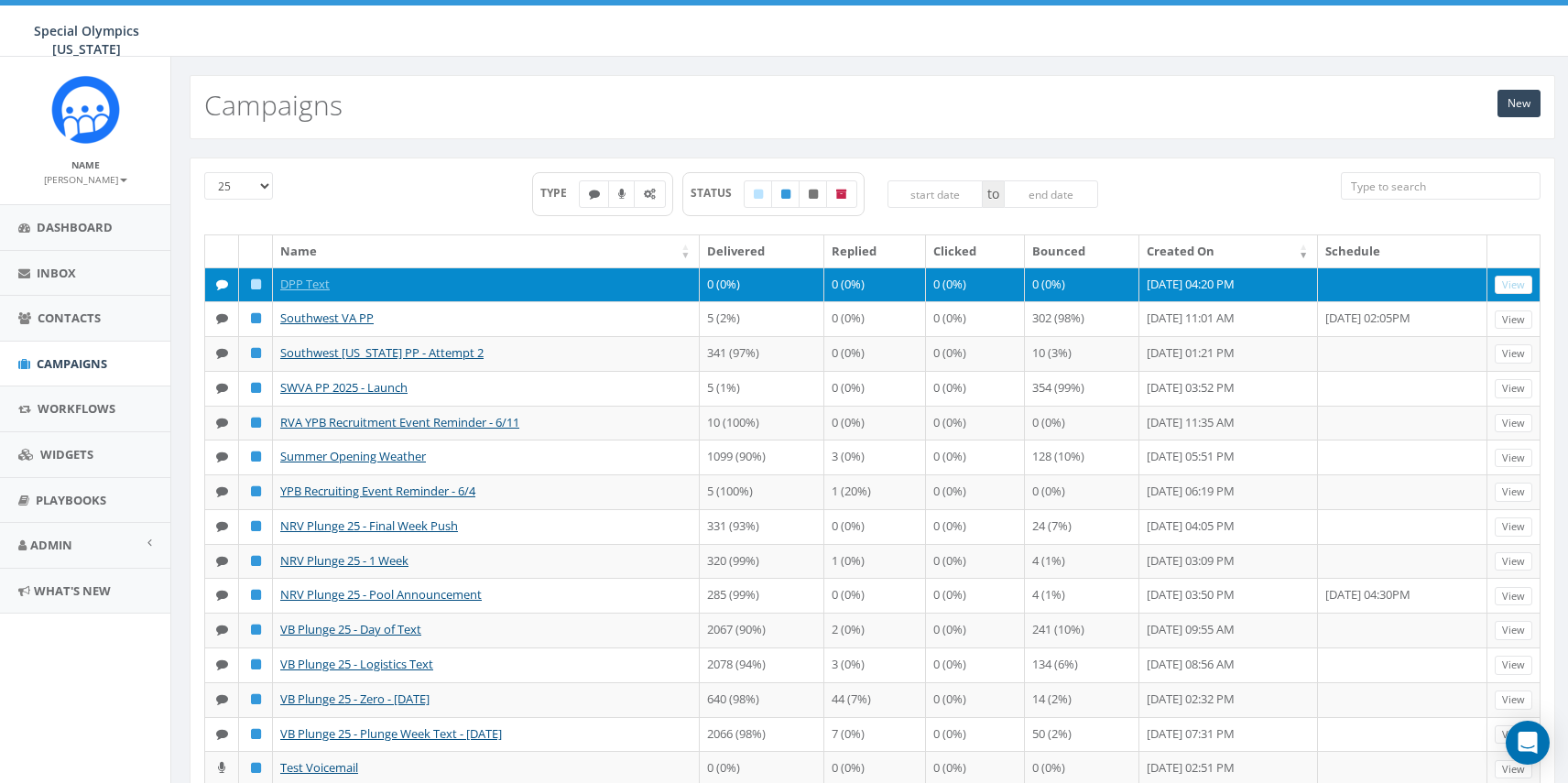
click at [390, 296] on td "DPP Text" at bounding box center [486, 285] width 427 height 35
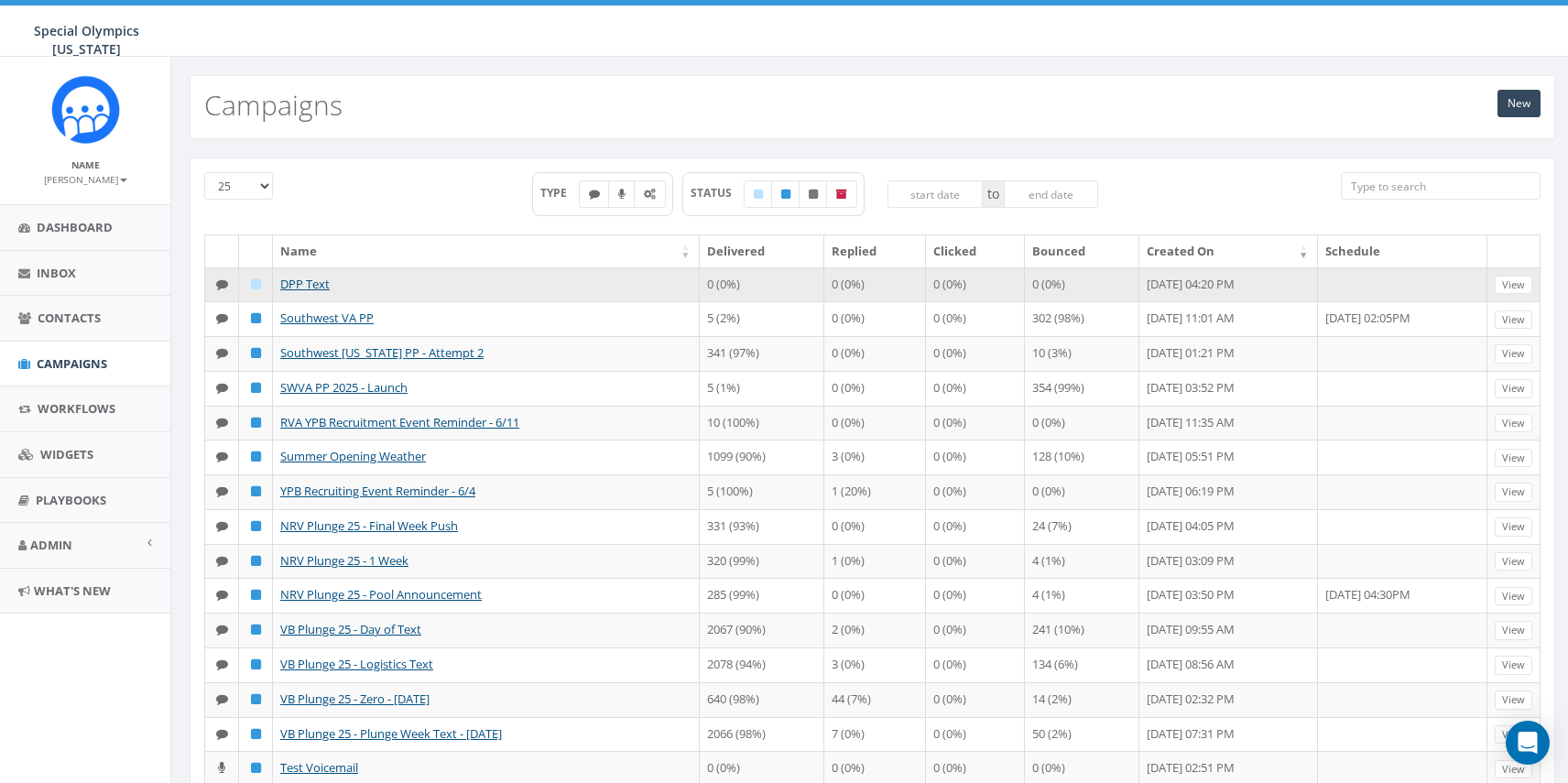
click at [307, 292] on td "DPP Text" at bounding box center [486, 285] width 427 height 35
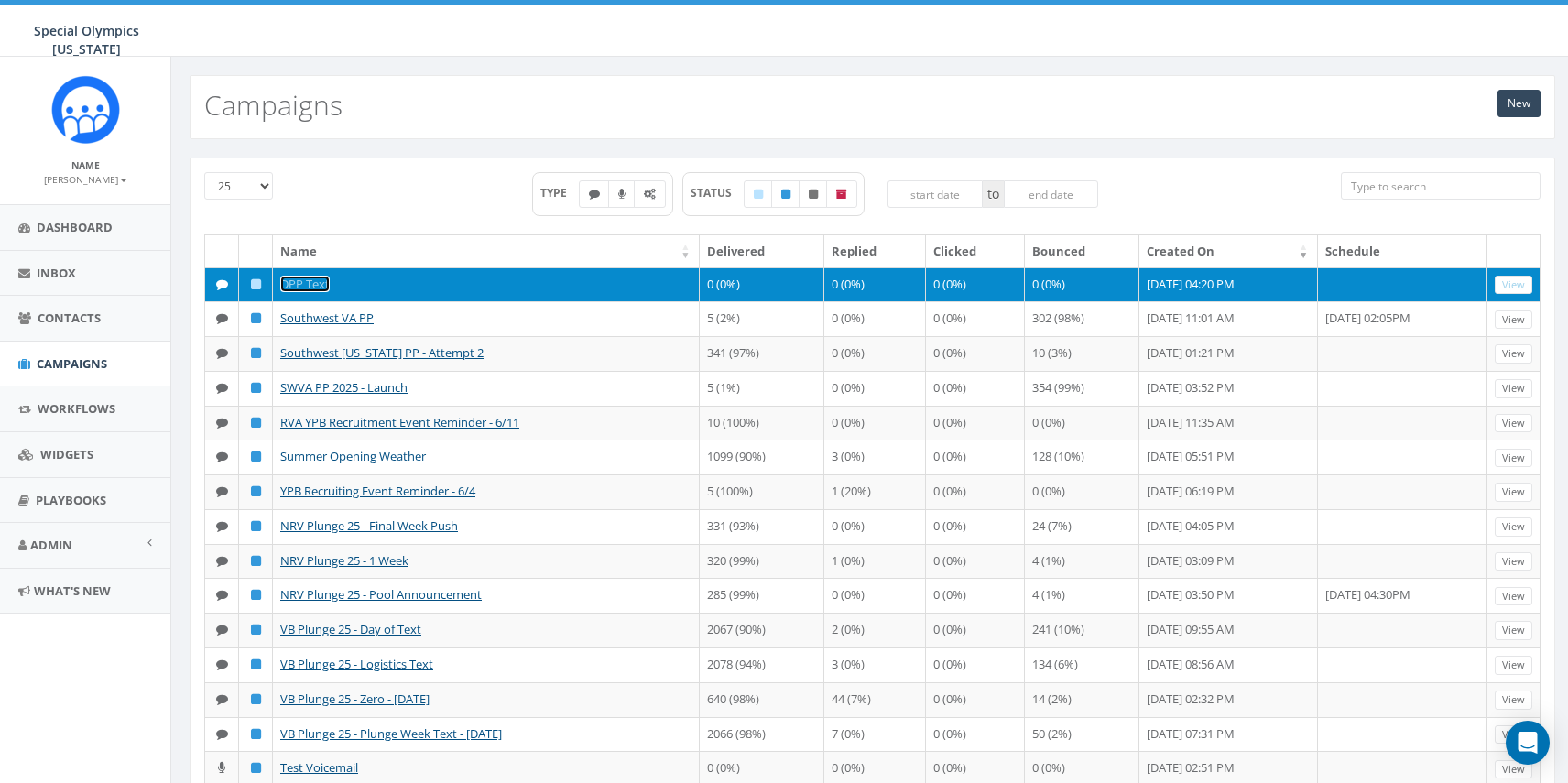
click at [305, 284] on link "DPP Text" at bounding box center [305, 284] width 49 height 16
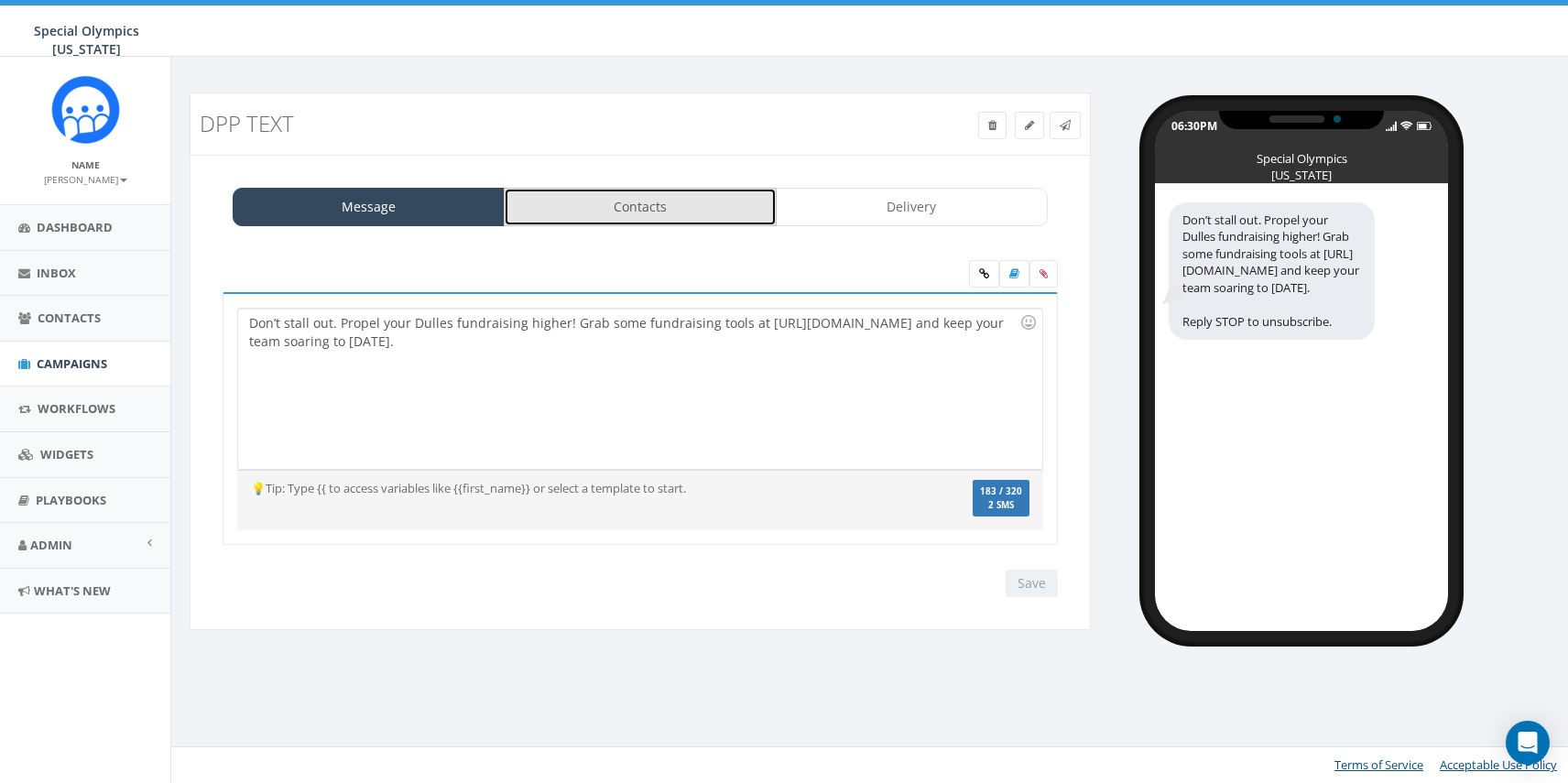
click at [596, 216] on link "Contacts" at bounding box center [639, 207] width 272 height 39
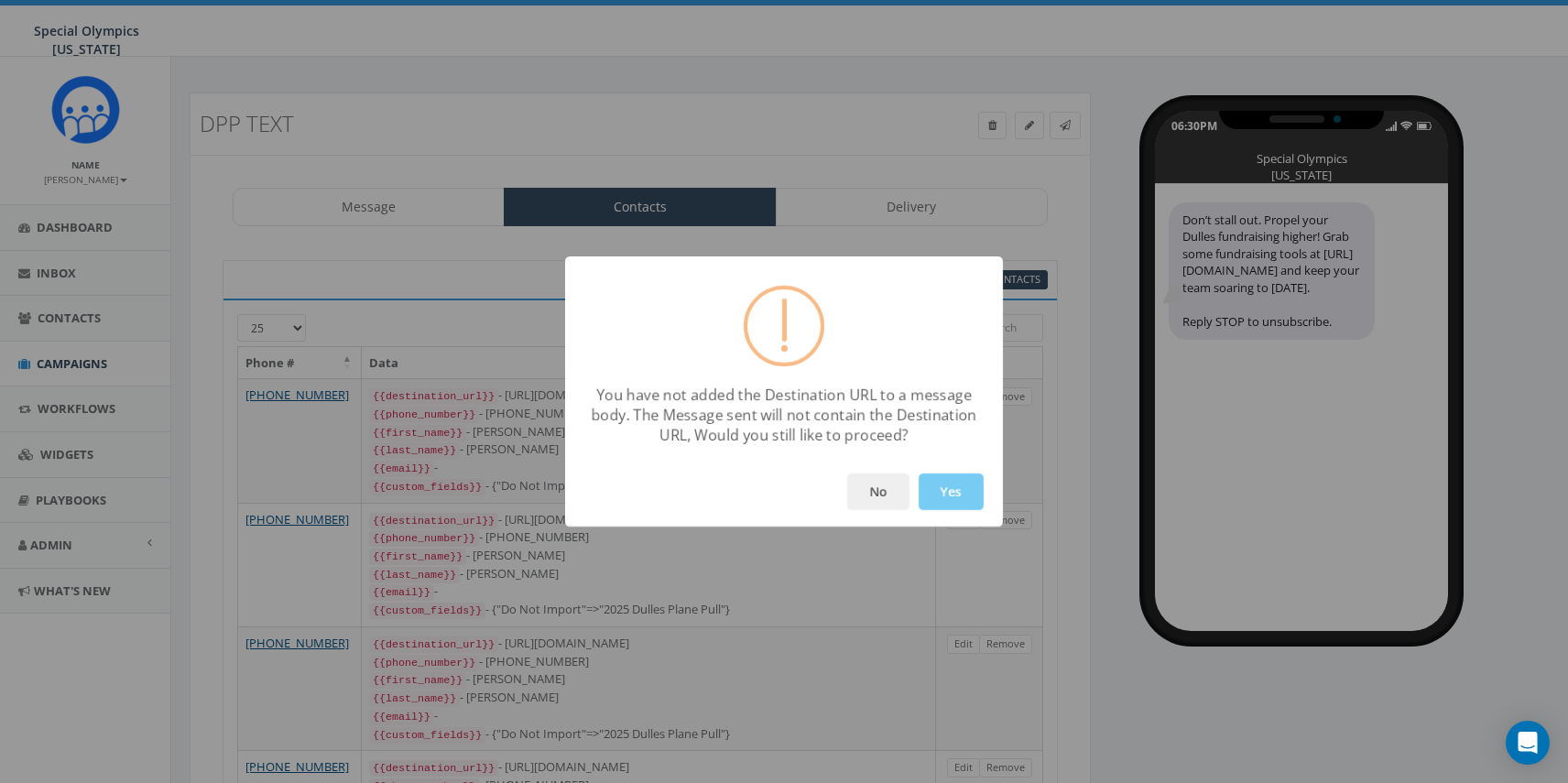
click at [966, 502] on button "Yes" at bounding box center [951, 492] width 65 height 37
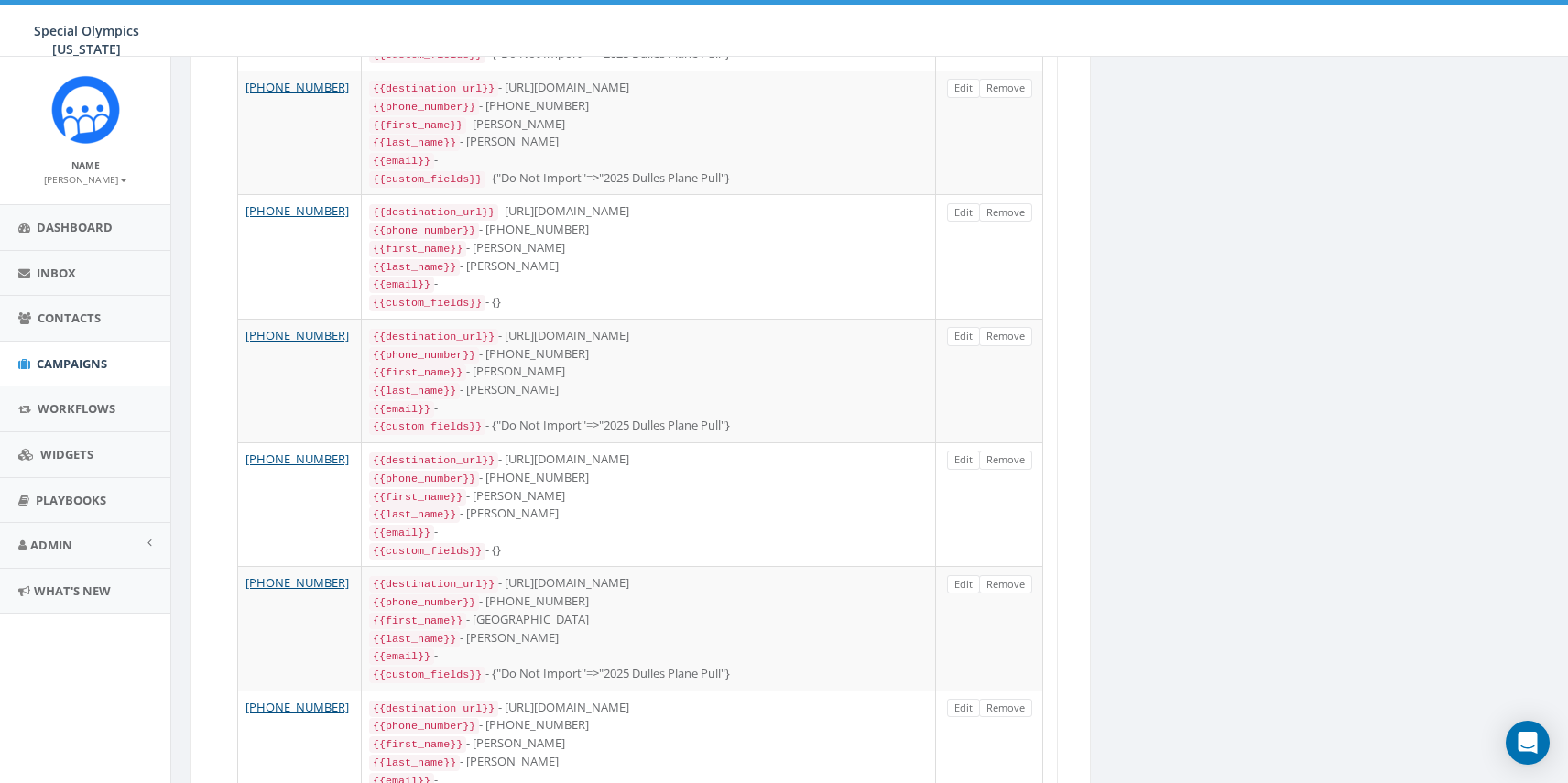
scroll to position [1224, 0]
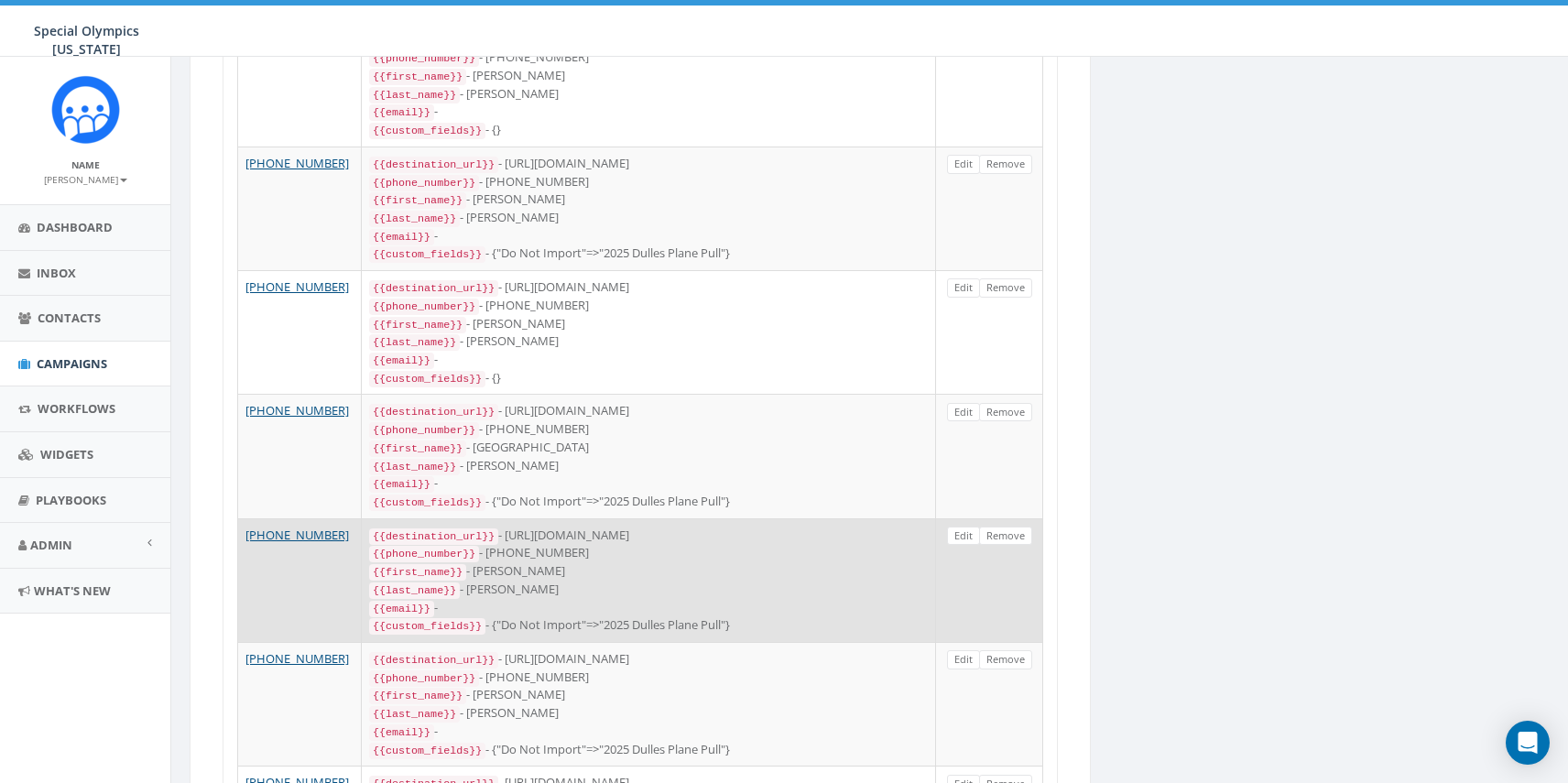
click at [472, 618] on code "{{custom_fields}}" at bounding box center [428, 626] width 116 height 16
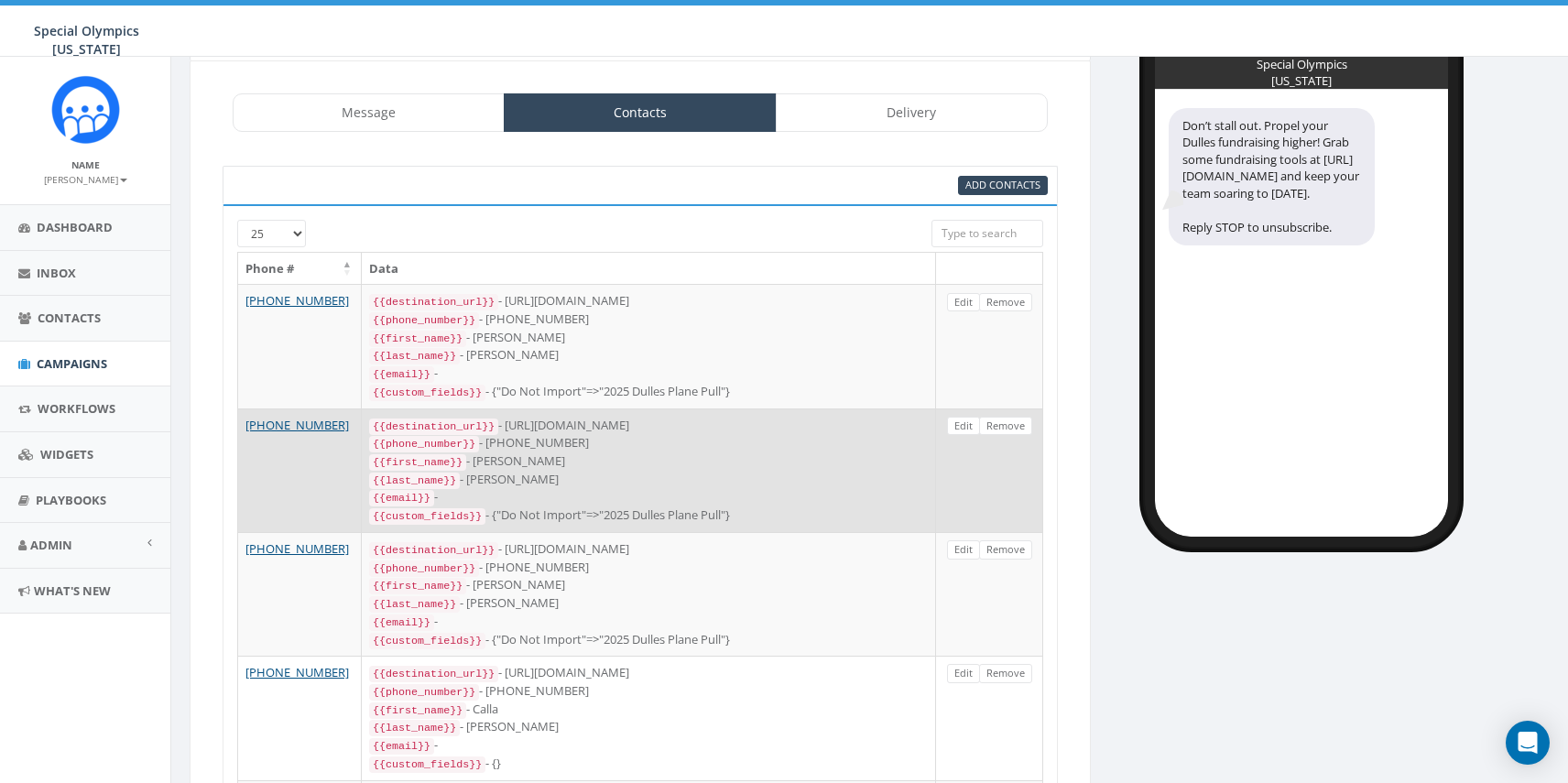
scroll to position [0, 0]
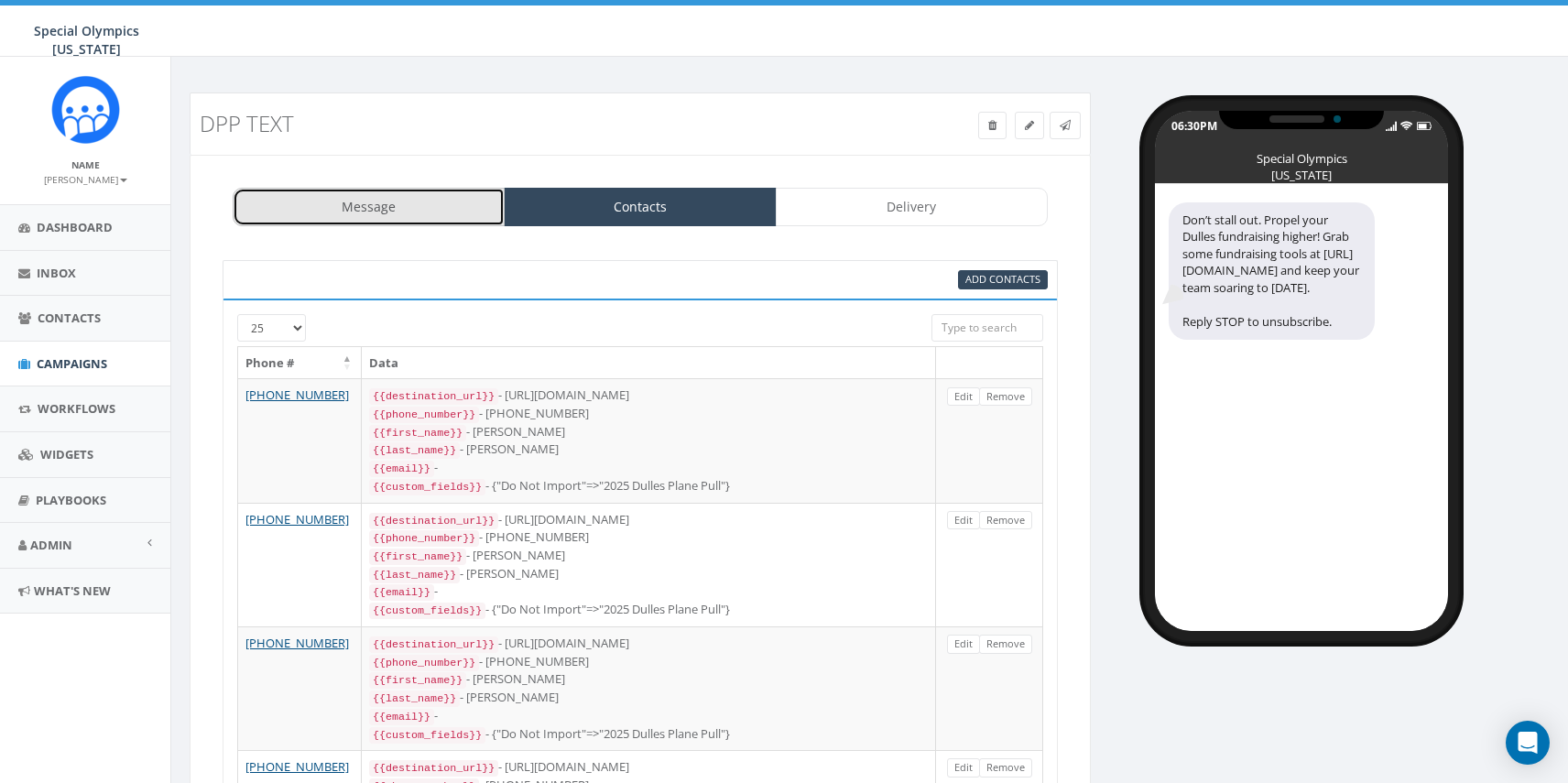
click at [430, 206] on link "Message" at bounding box center [368, 207] width 272 height 39
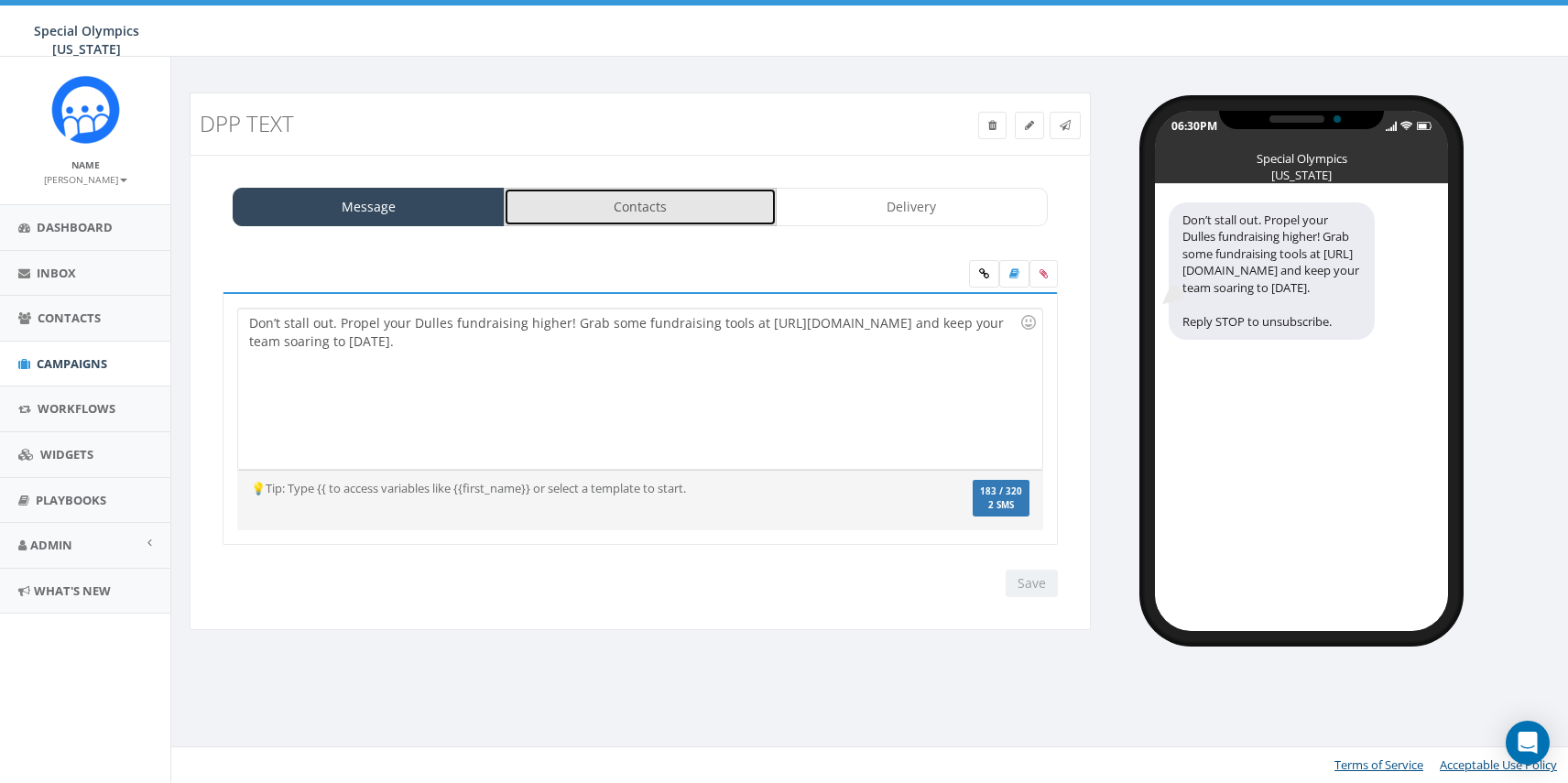
click at [670, 208] on link "Contacts" at bounding box center [639, 207] width 272 height 39
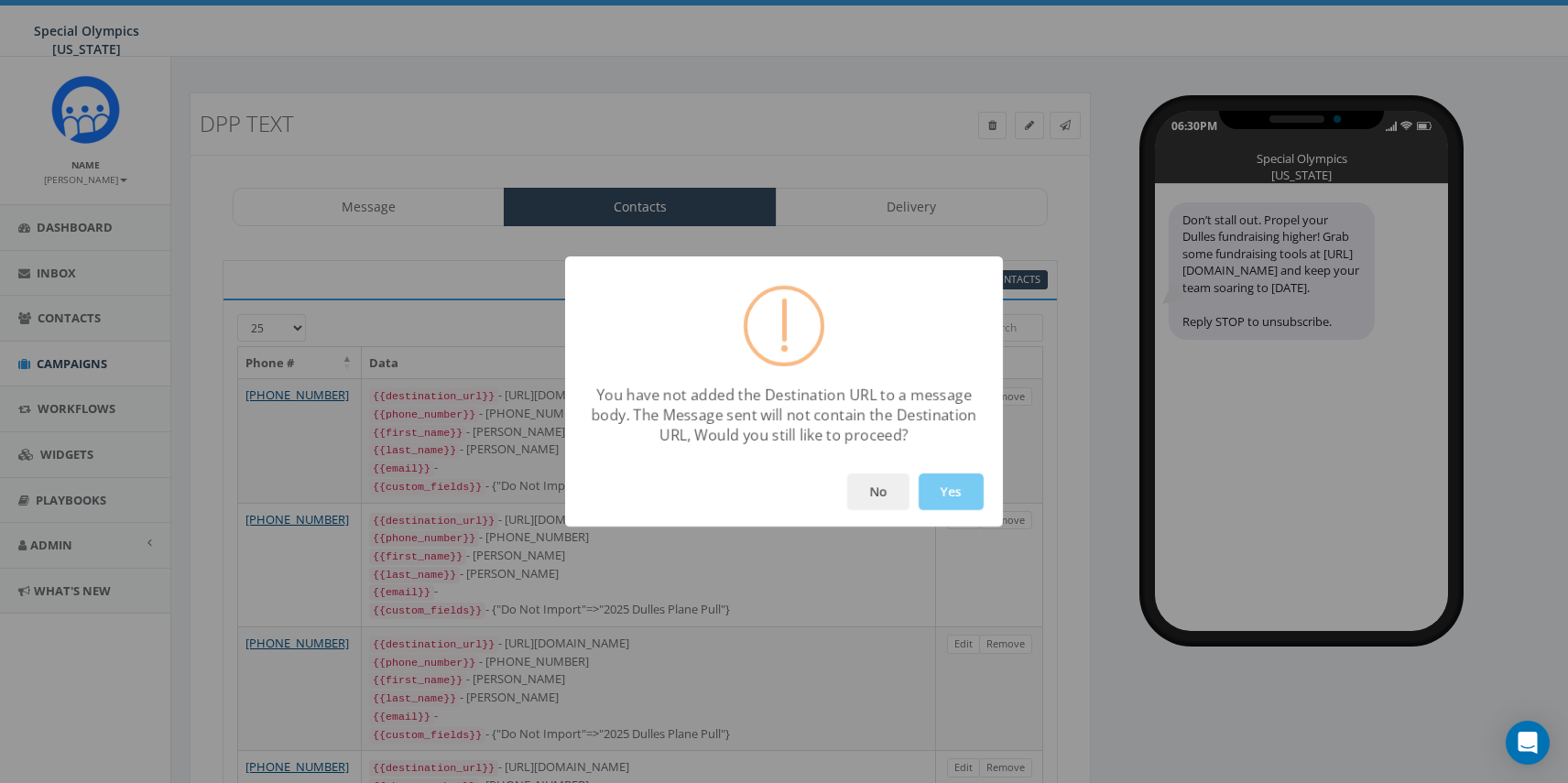
click at [943, 488] on button "Yes" at bounding box center [951, 492] width 65 height 37
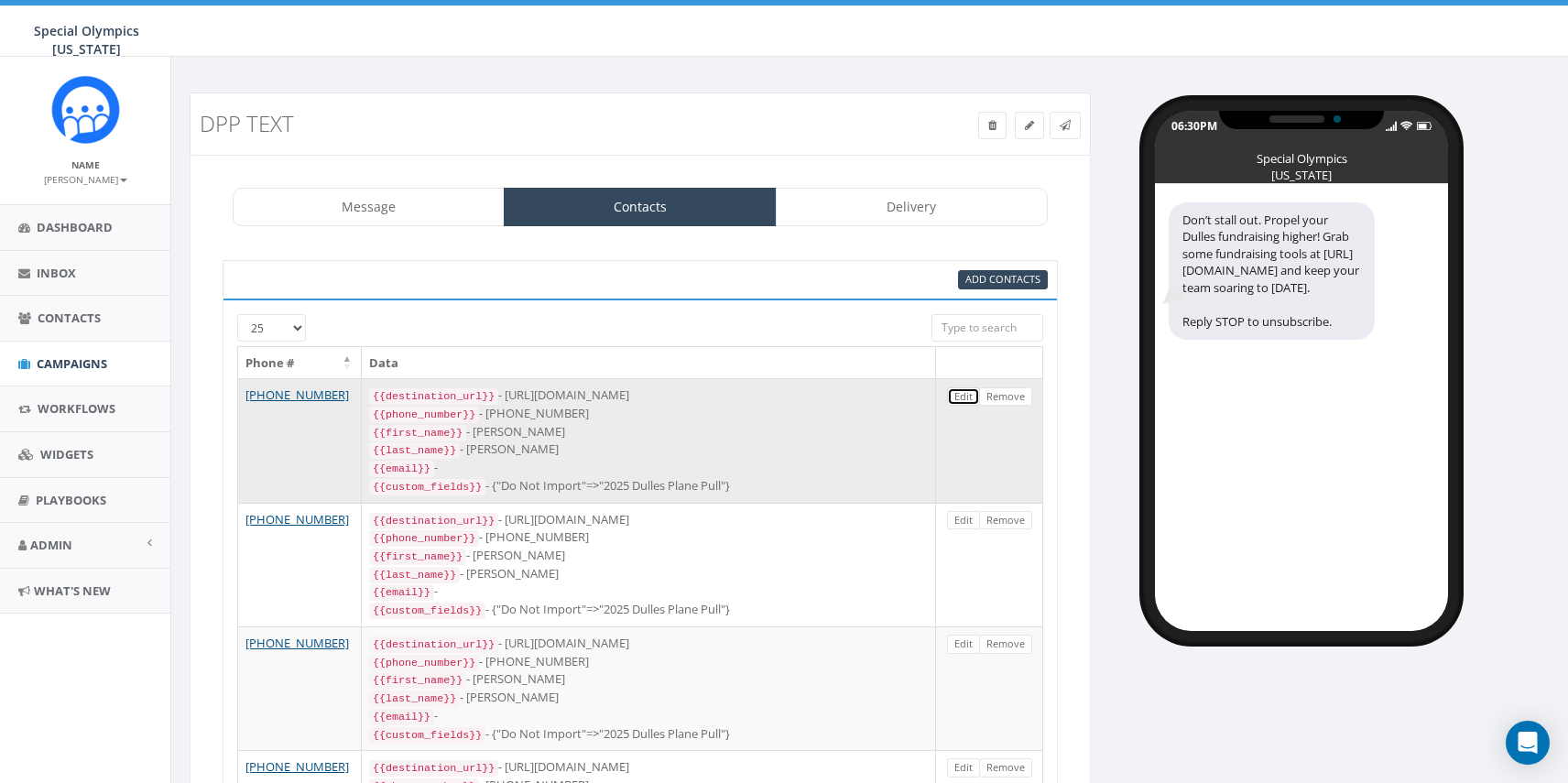
click at [962, 397] on link "Edit" at bounding box center [963, 397] width 33 height 19
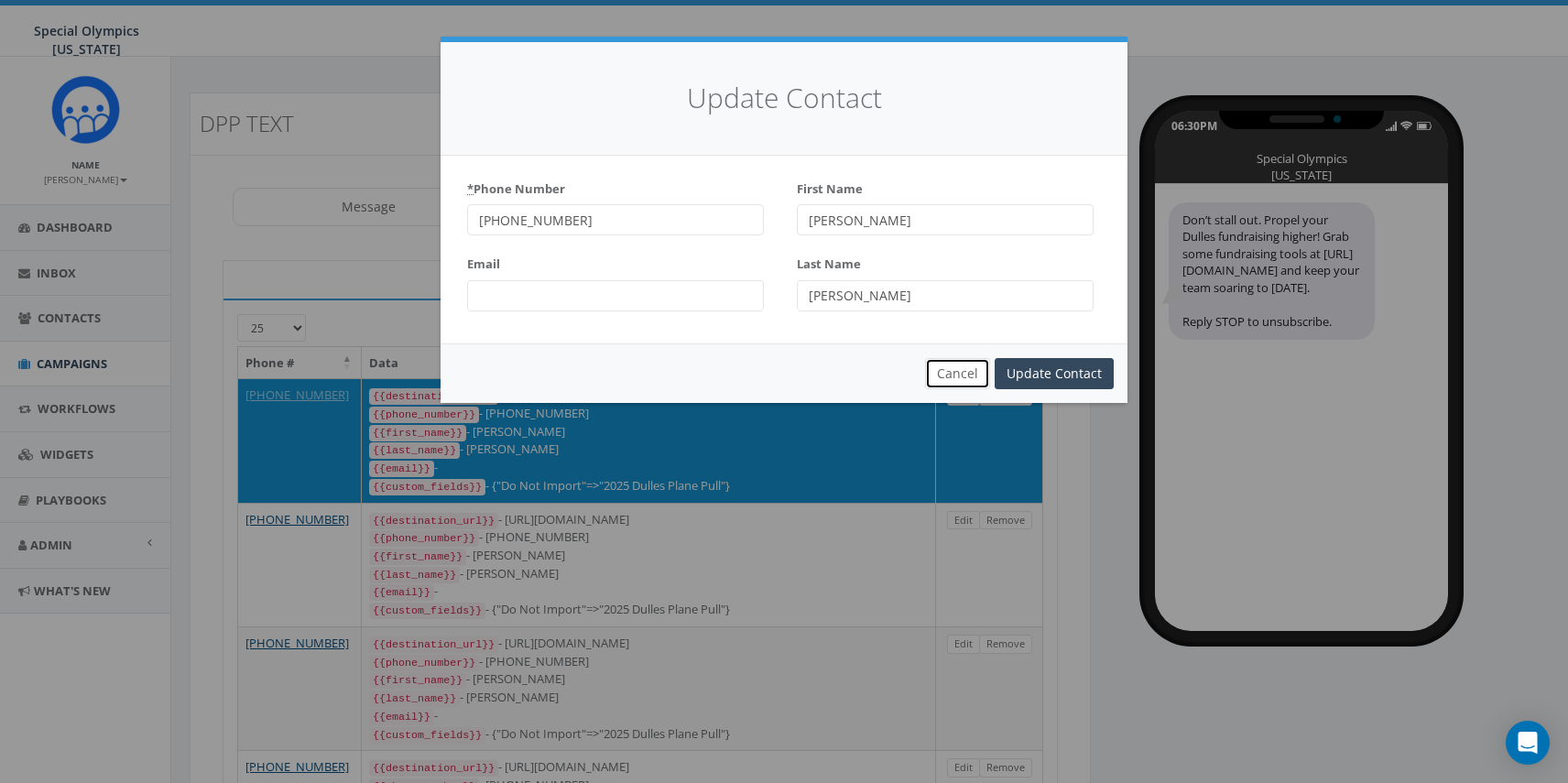
click at [958, 370] on button "Cancel" at bounding box center [957, 374] width 65 height 31
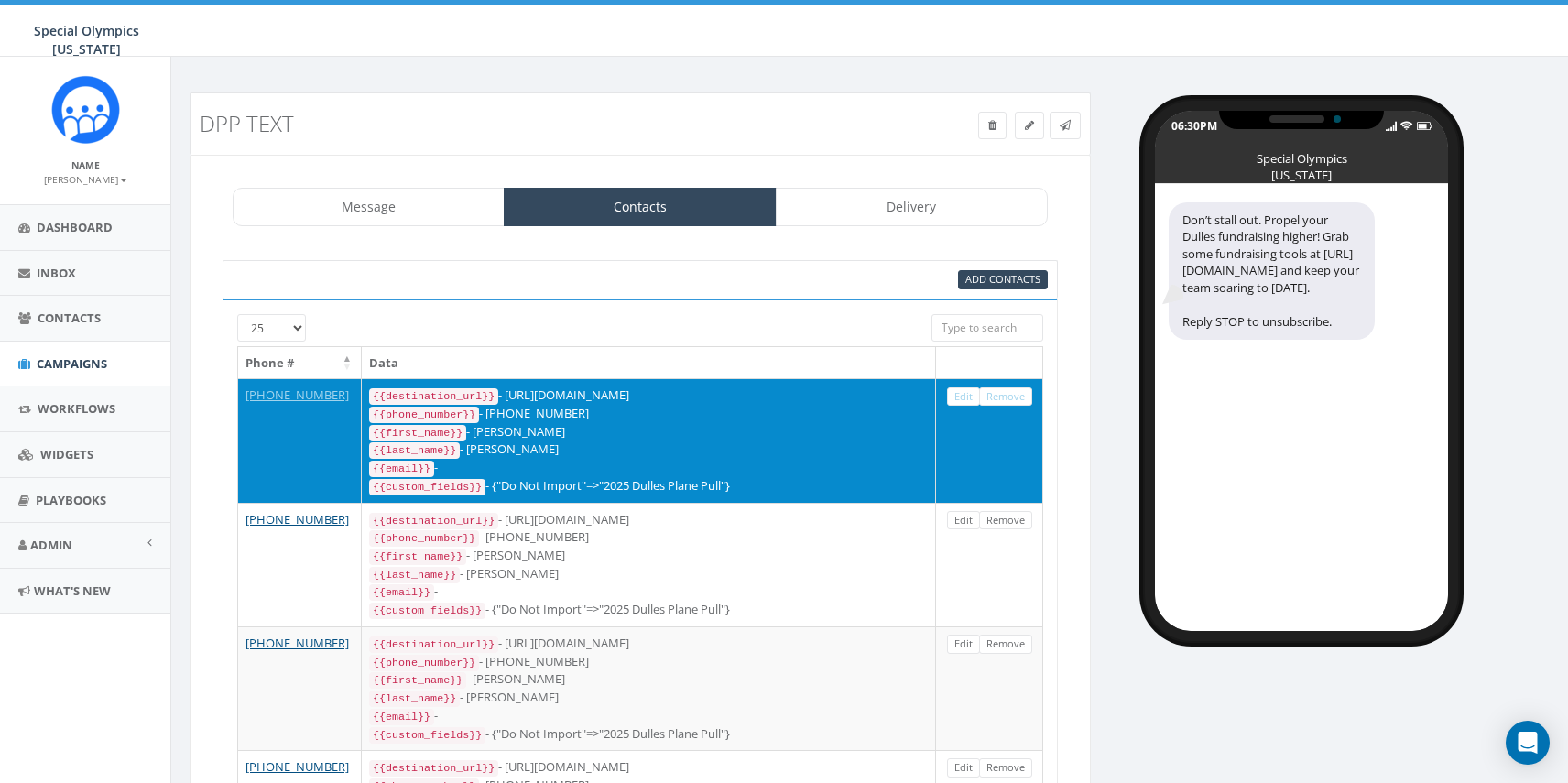
click at [721, 495] on td "{{destination_url}} - https://rally.link/link/t7dkEw {{phone_number}} - +120161…" at bounding box center [649, 440] width 575 height 124
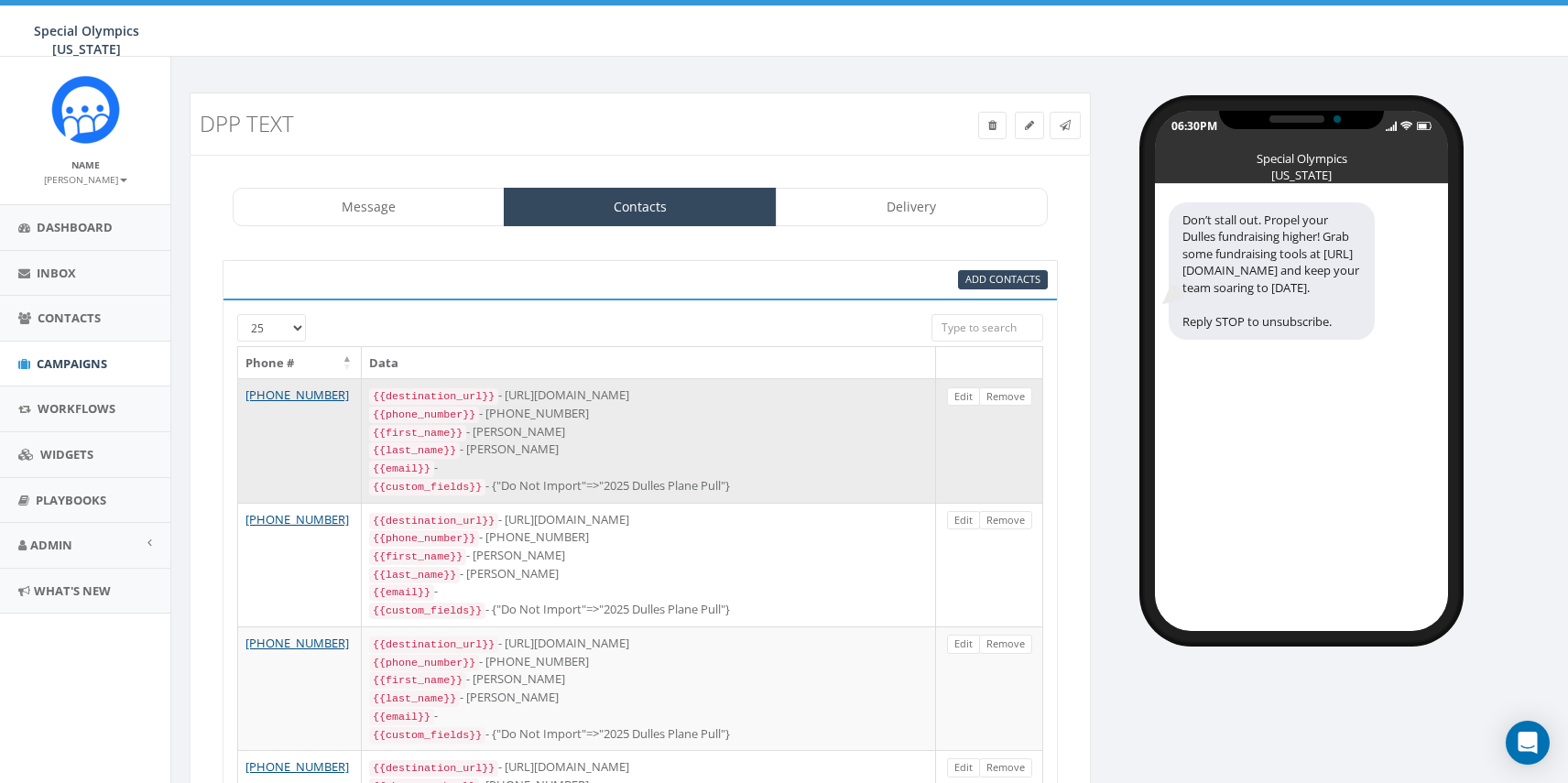
click at [711, 466] on div "{{email}} -" at bounding box center [649, 467] width 559 height 18
click at [964, 397] on link "Edit" at bounding box center [963, 397] width 33 height 19
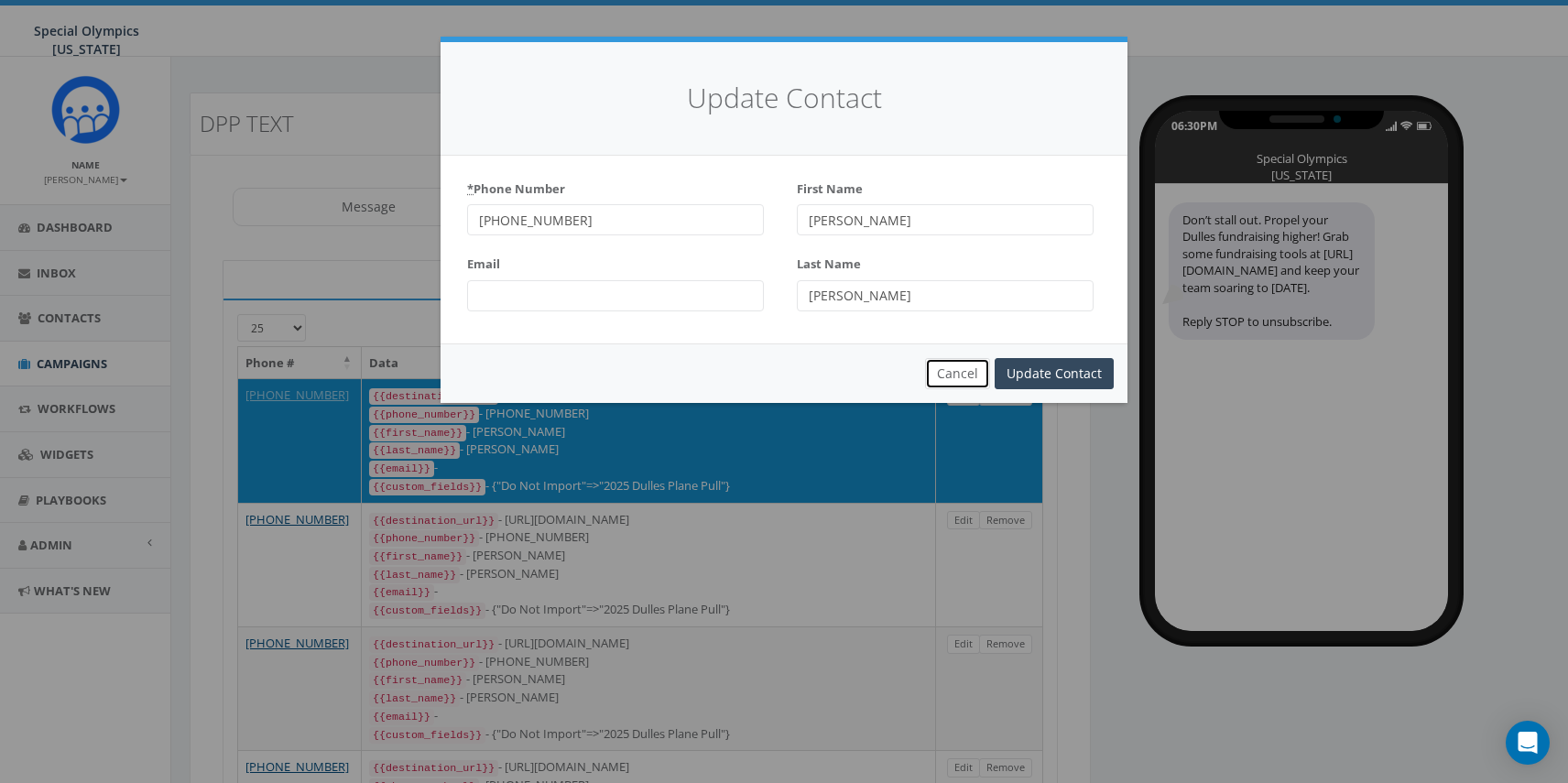
click at [958, 371] on button "Cancel" at bounding box center [957, 374] width 65 height 31
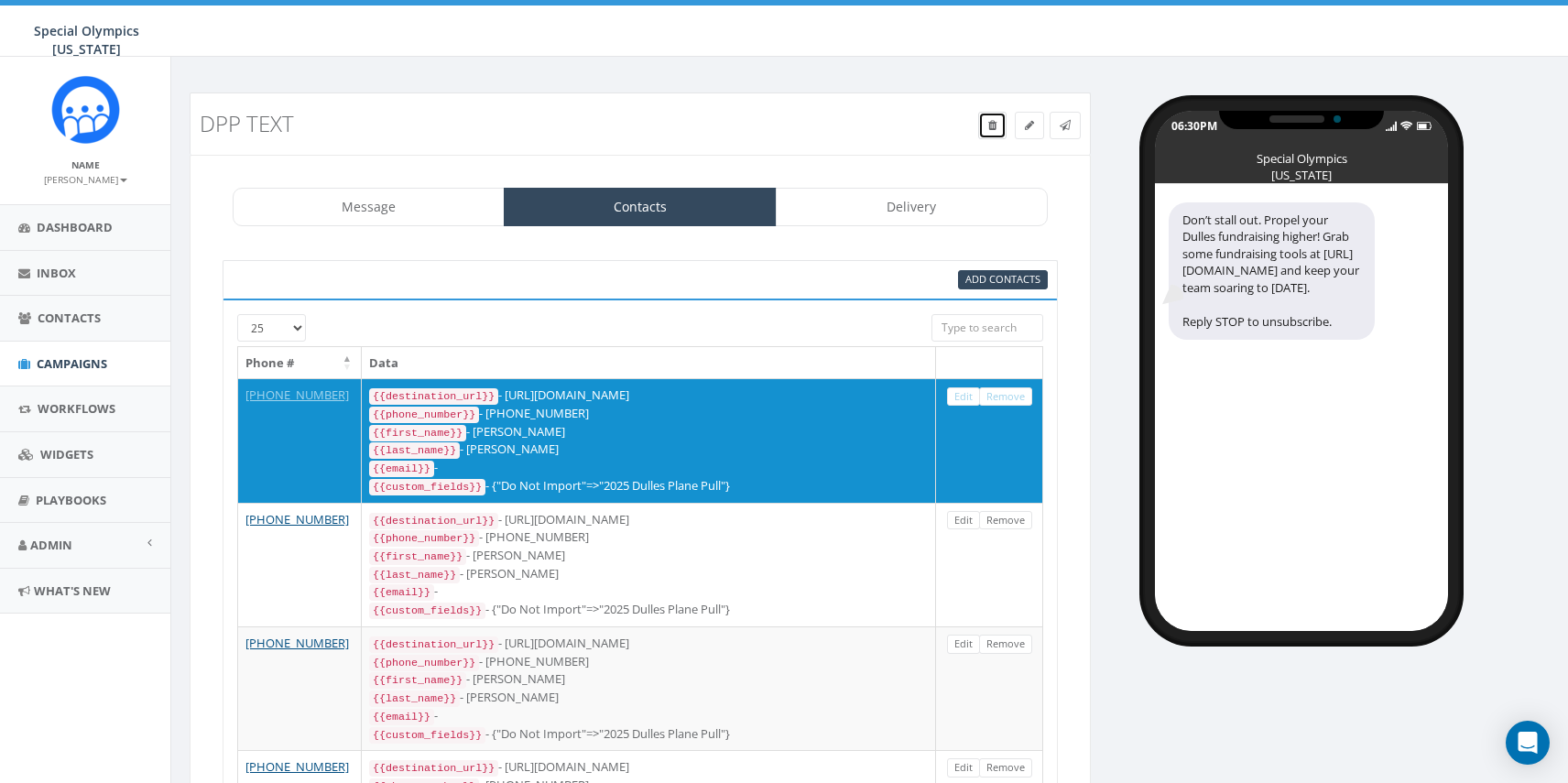
click at [999, 126] on link at bounding box center [991, 126] width 28 height 27
